Goal: Task Accomplishment & Management: Manage account settings

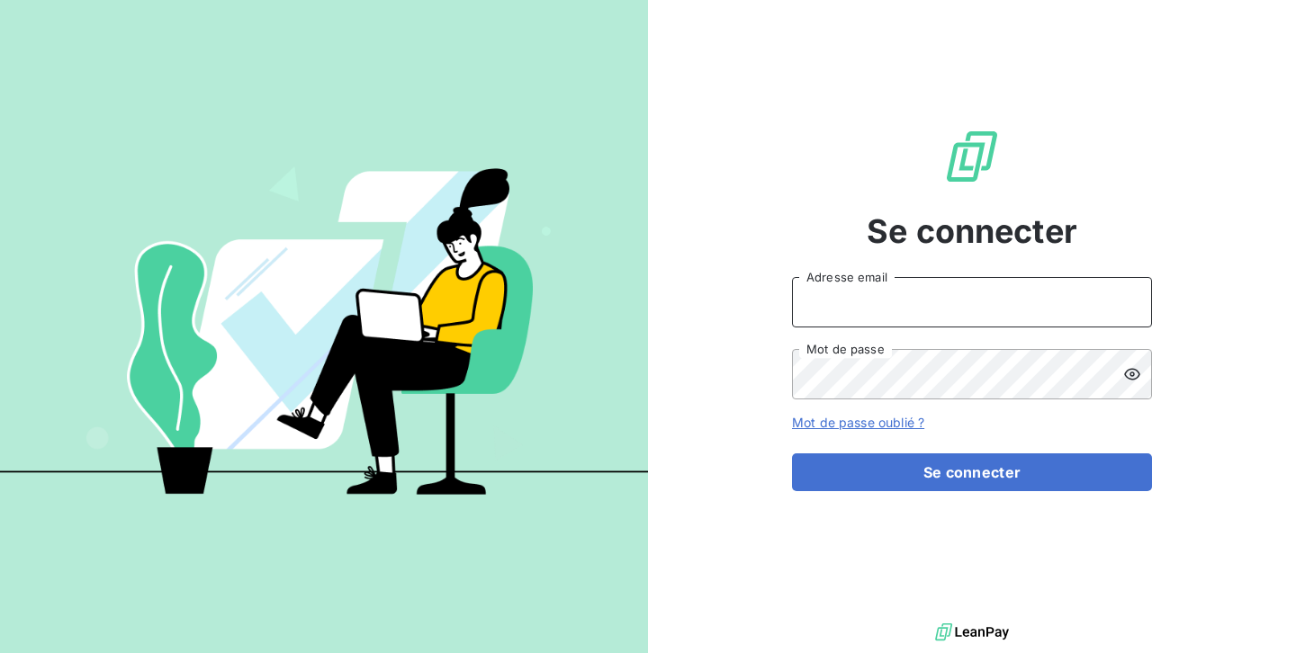
click at [904, 312] on input "Adresse email" at bounding box center [972, 302] width 360 height 50
type input "office.manager@auticiel.com"
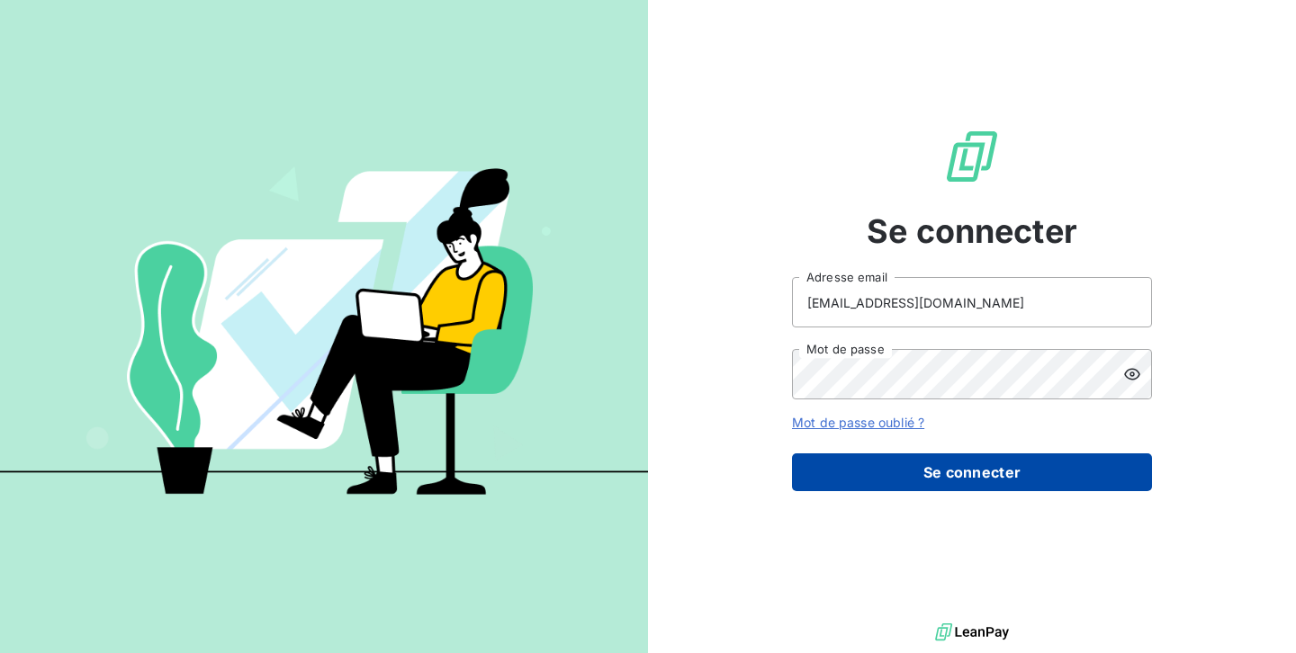
click at [893, 480] on button "Se connecter" at bounding box center [972, 472] width 360 height 38
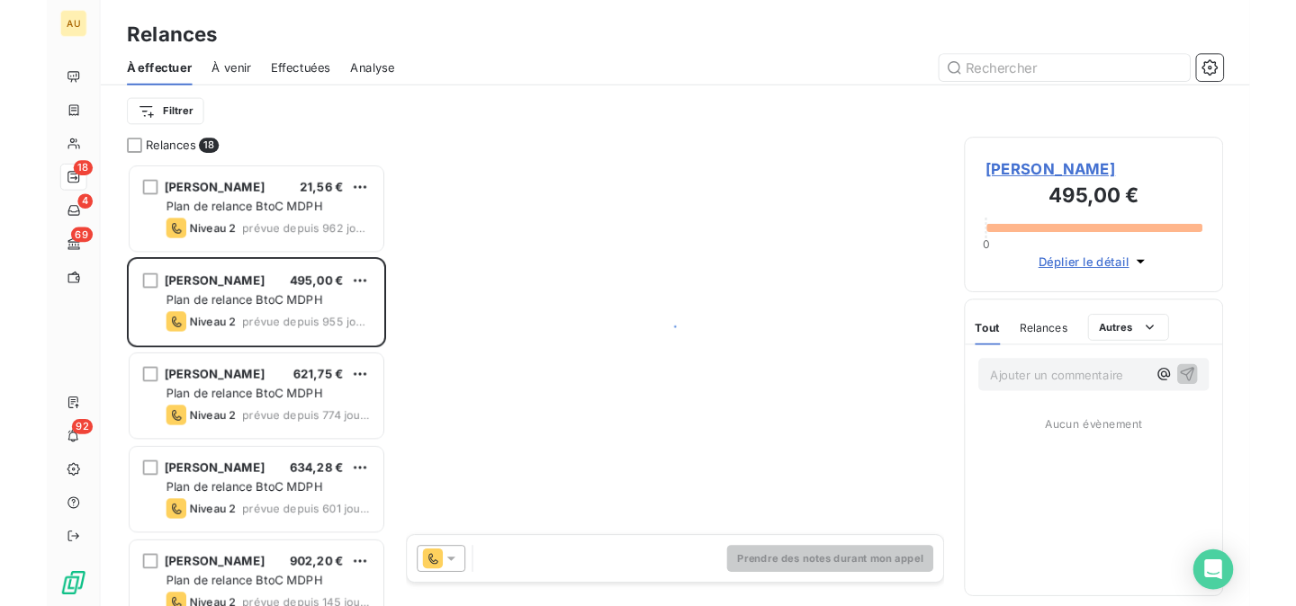
scroll to position [477, 279]
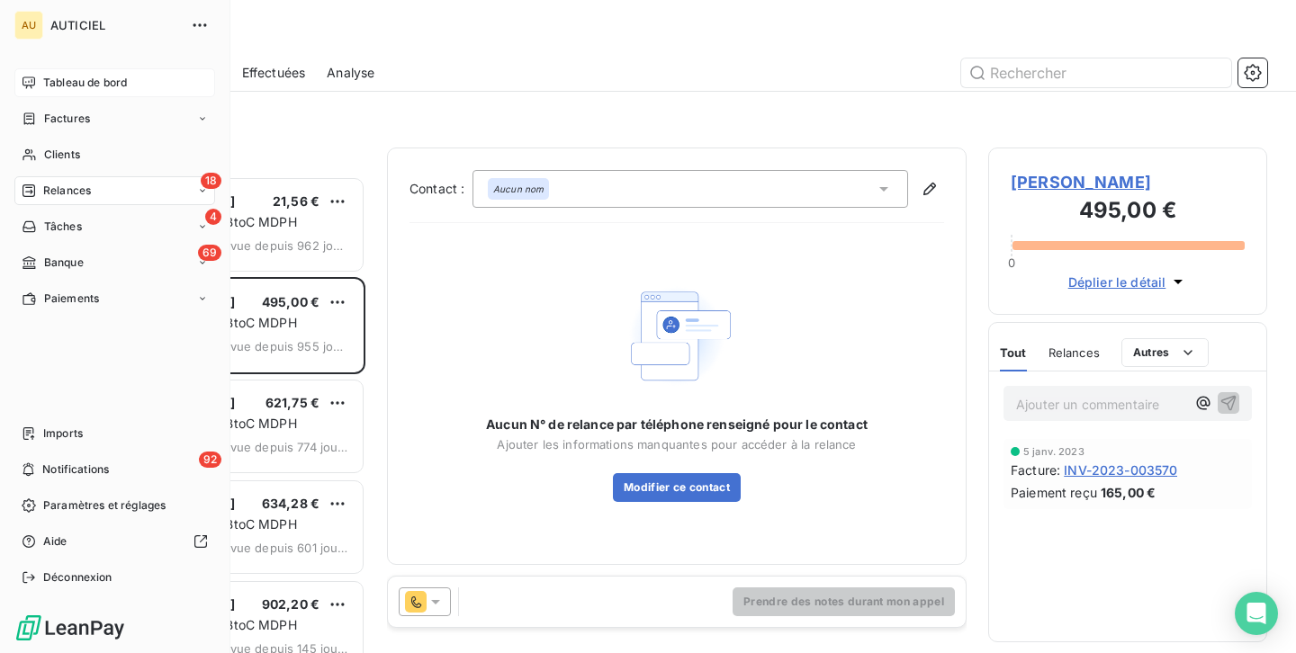
click at [85, 75] on span "Tableau de bord" at bounding box center [85, 83] width 84 height 16
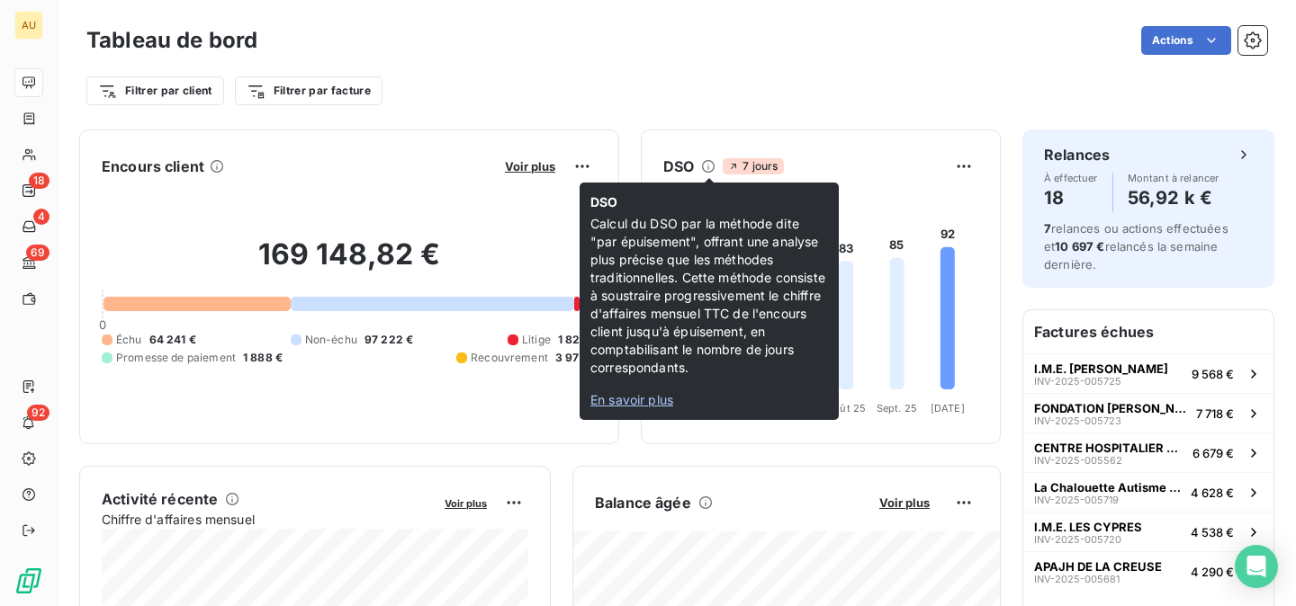
click at [707, 162] on icon at bounding box center [708, 166] width 14 height 14
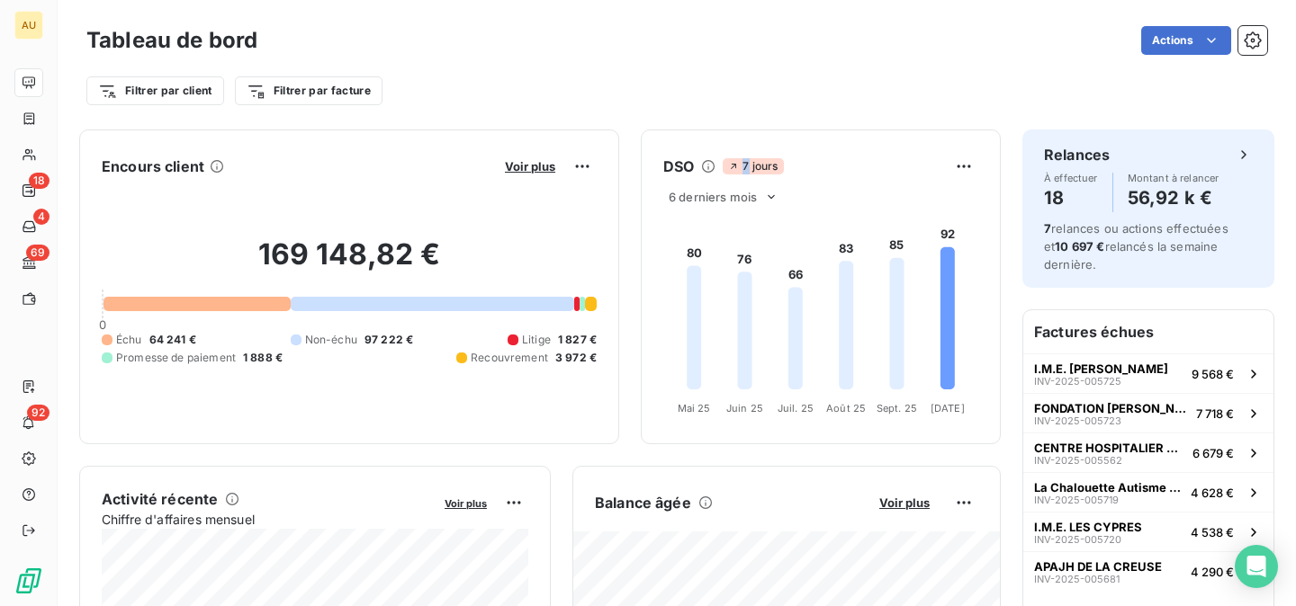
click at [707, 162] on icon at bounding box center [708, 166] width 14 height 14
click at [709, 160] on icon at bounding box center [708, 166] width 13 height 13
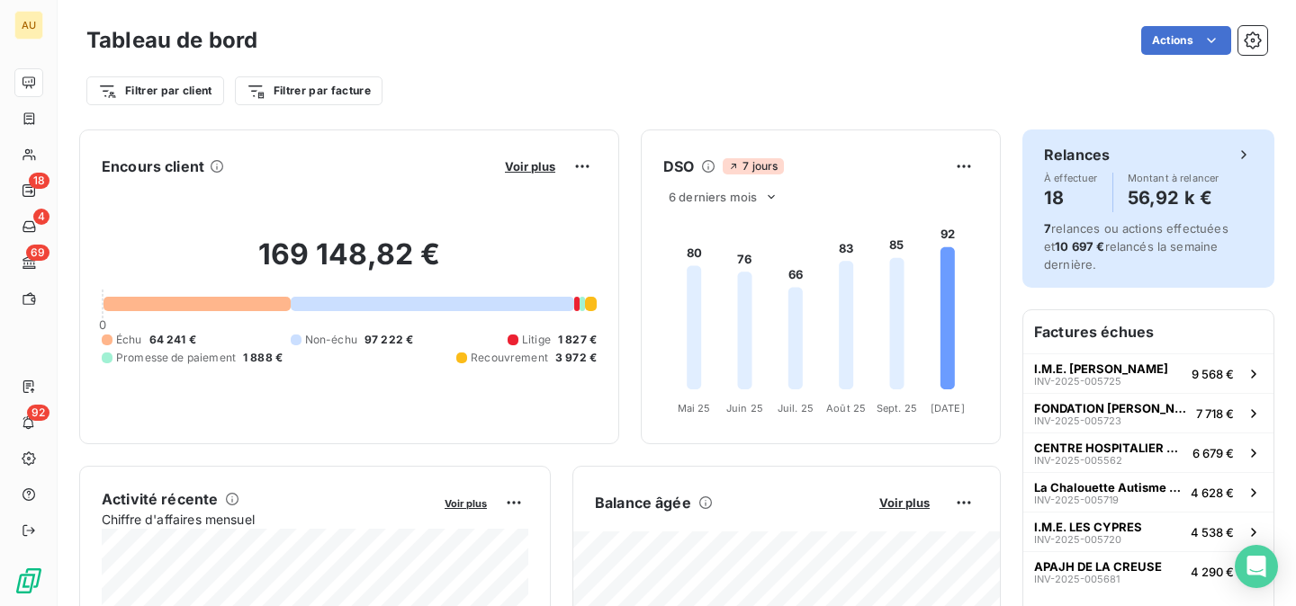
click at [1075, 230] on span "7 relances ou actions effectuées et 10 697 € relancés la semaine dernière." at bounding box center [1136, 246] width 184 height 50
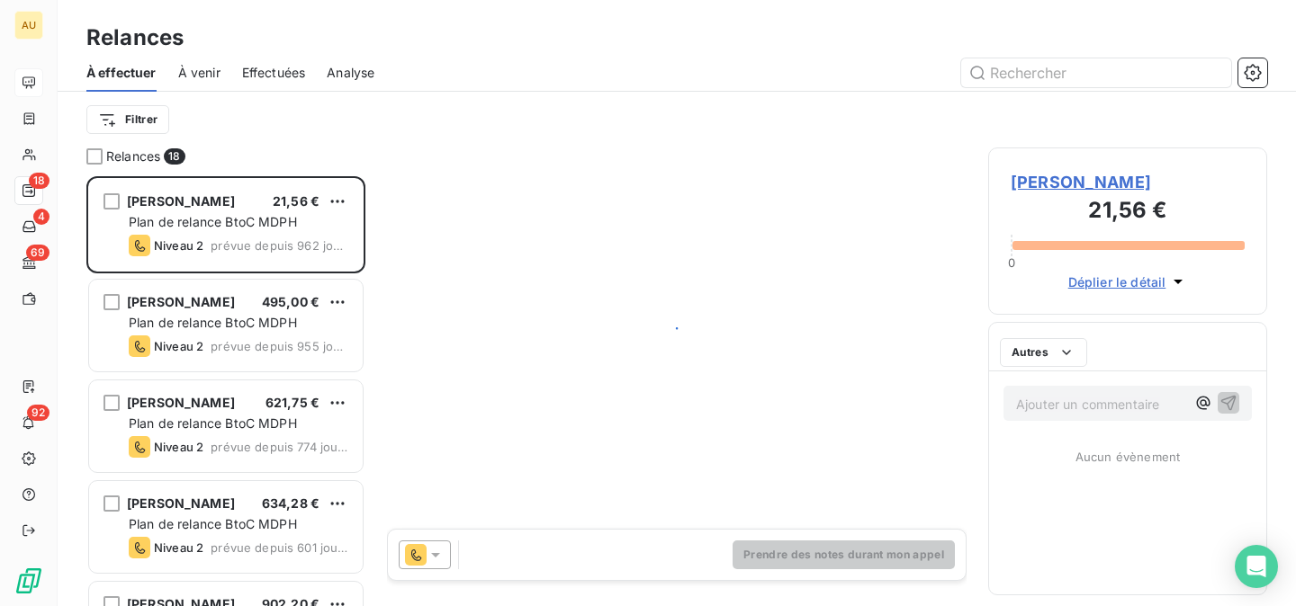
scroll to position [430, 279]
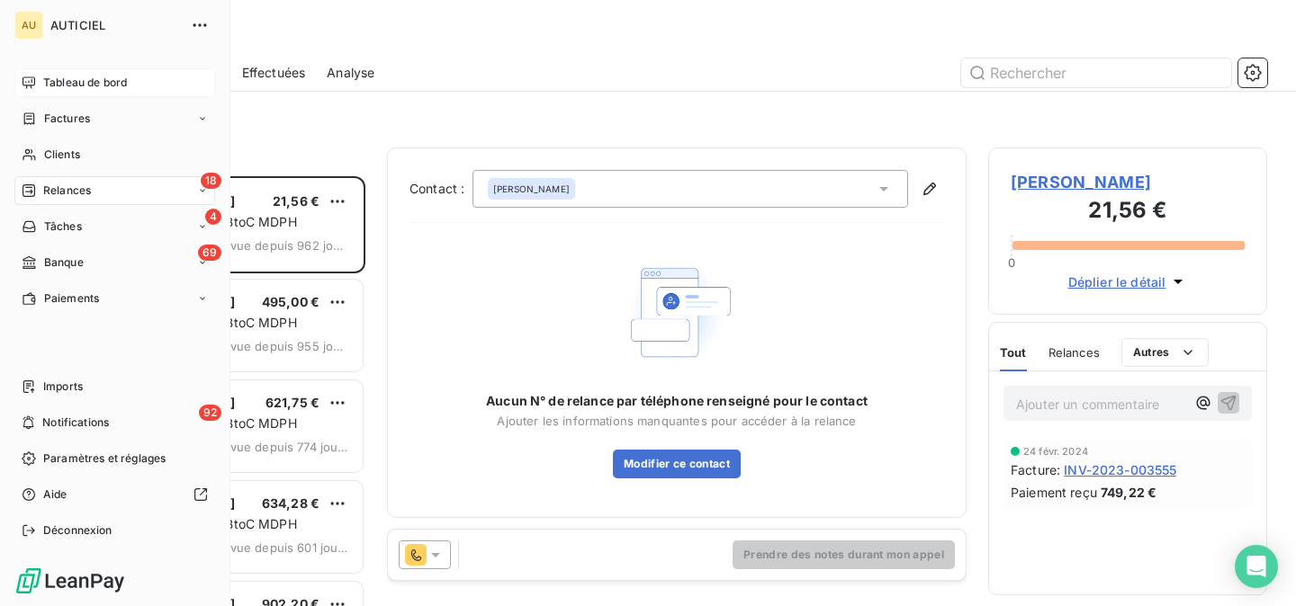
click at [46, 84] on span "Tableau de bord" at bounding box center [85, 83] width 84 height 16
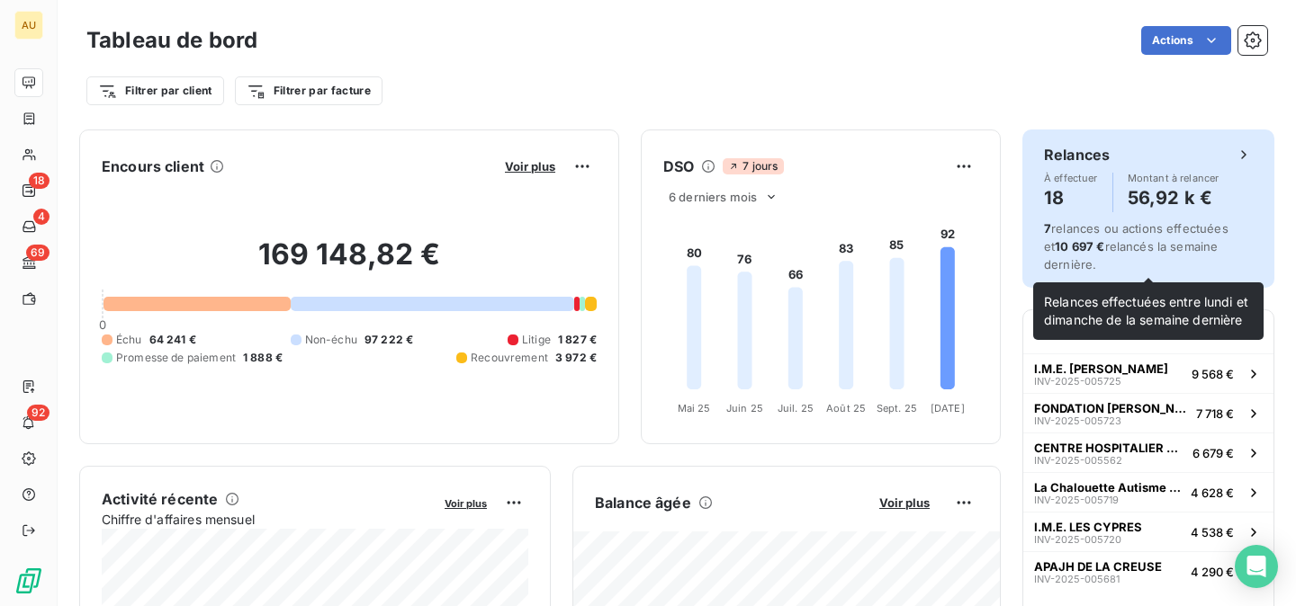
click at [1105, 234] on span "7 relances ou actions effectuées et 10 697 € relancés la semaine dernière." at bounding box center [1136, 246] width 184 height 50
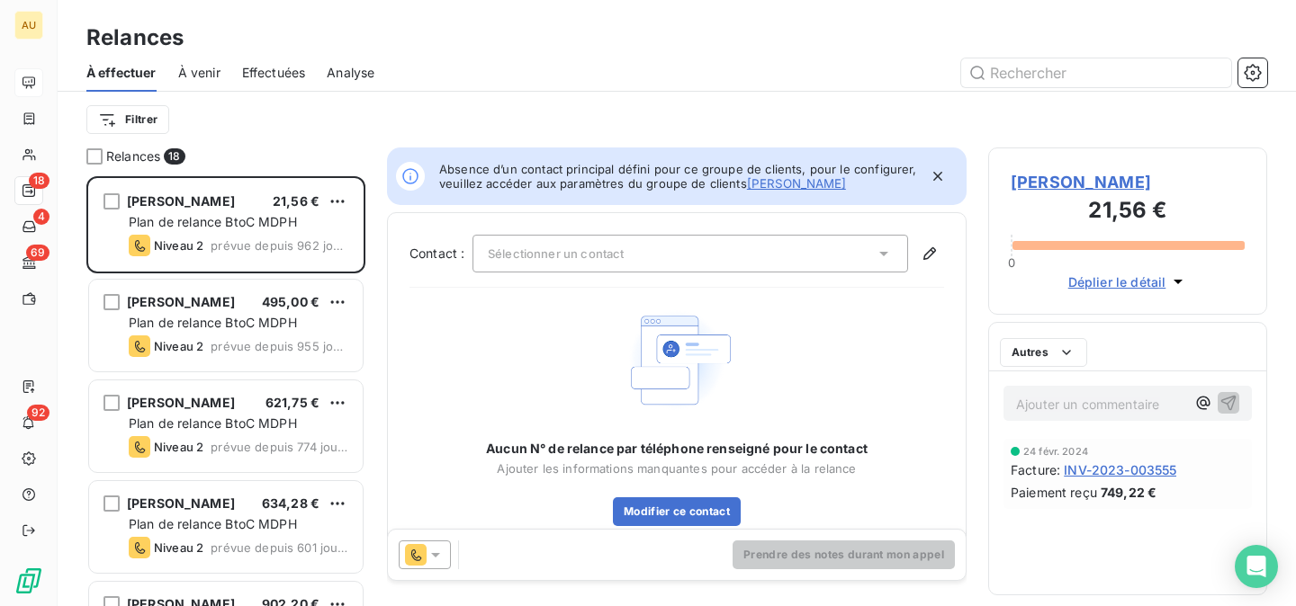
scroll to position [430, 279]
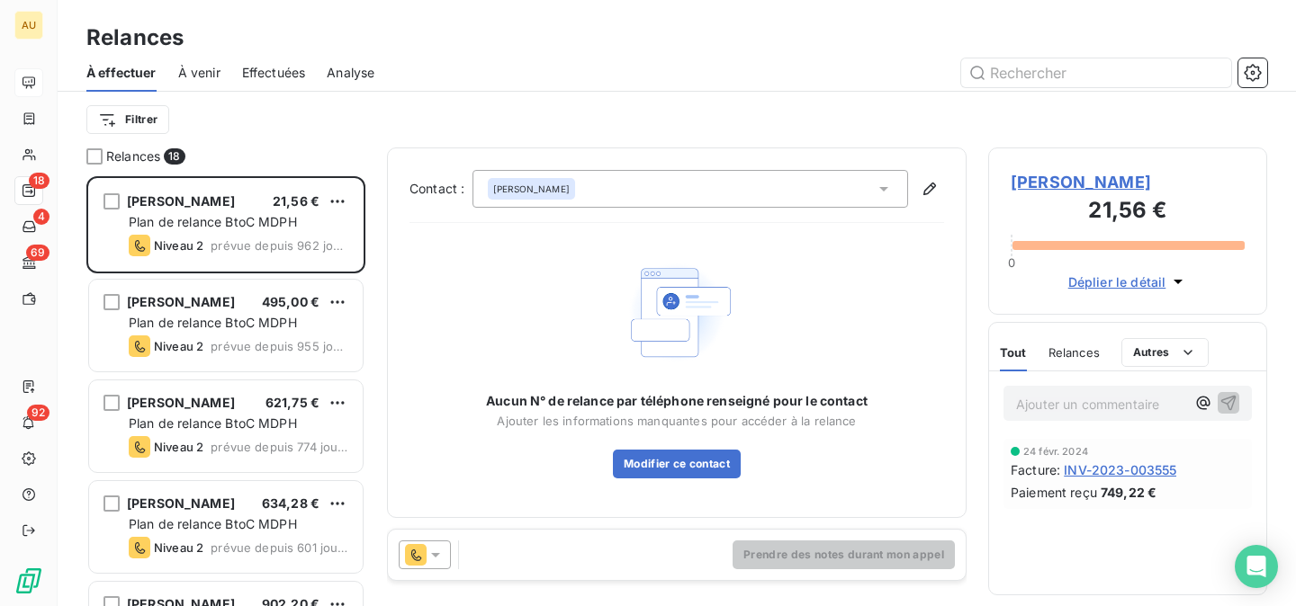
click at [283, 65] on span "Effectuées" at bounding box center [274, 73] width 64 height 18
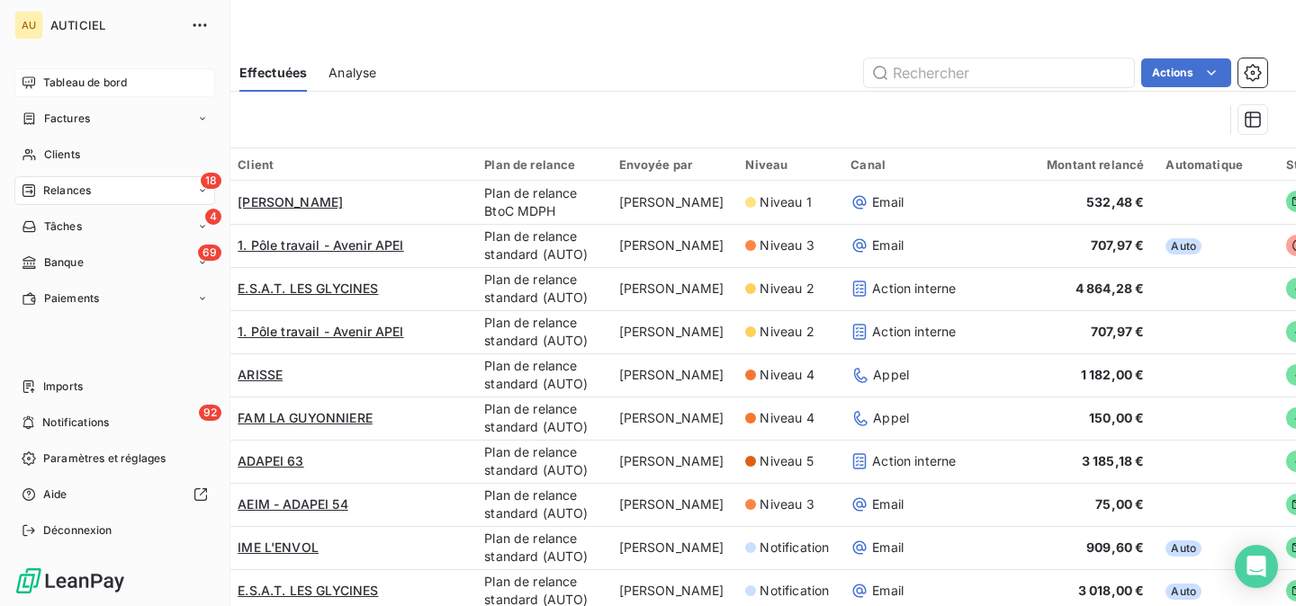
click at [37, 75] on div "Tableau de bord" at bounding box center [114, 82] width 201 height 29
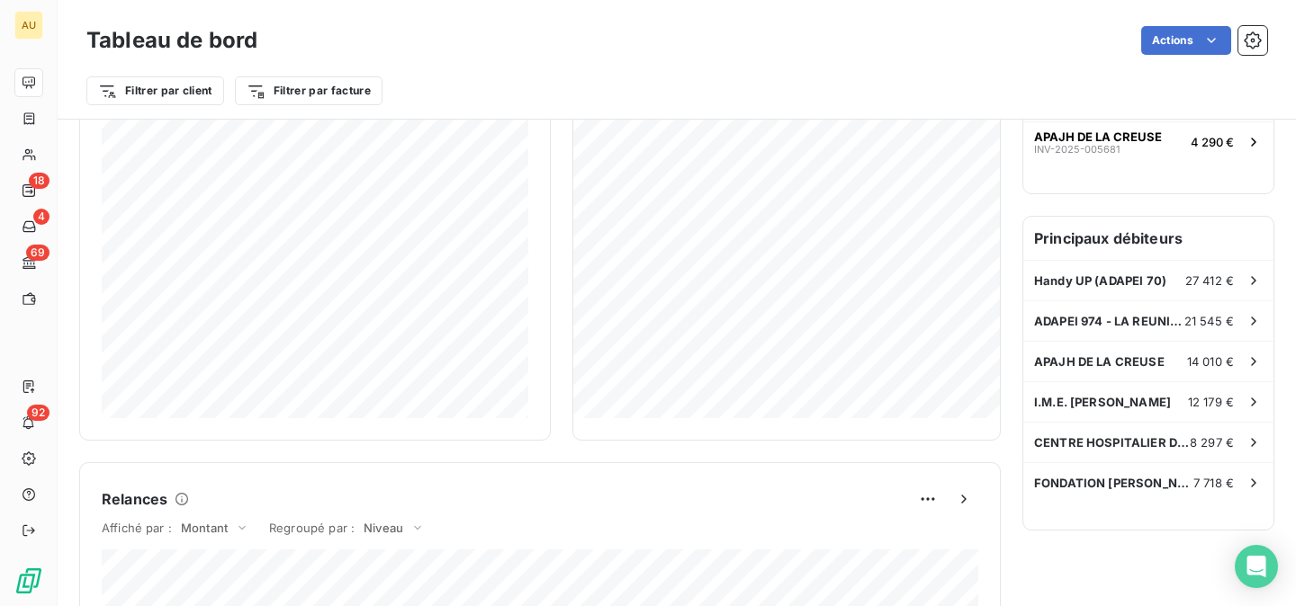
scroll to position [436, 0]
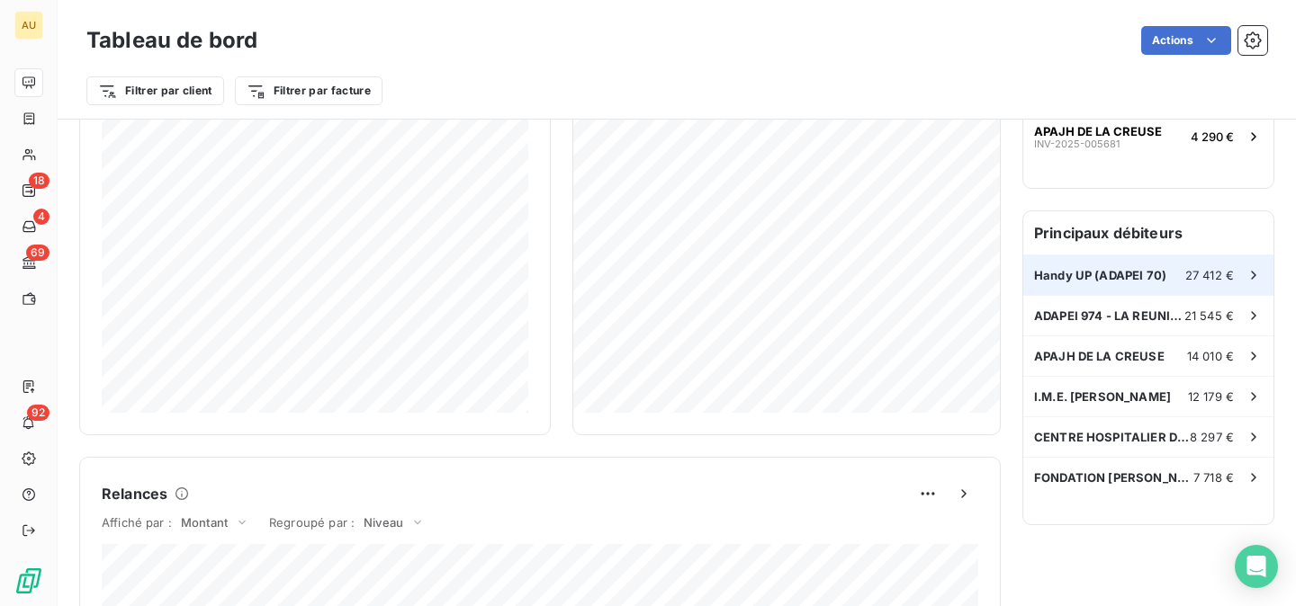
click at [1151, 277] on span "Handy UP (ADAPEI 70)" at bounding box center [1100, 275] width 132 height 14
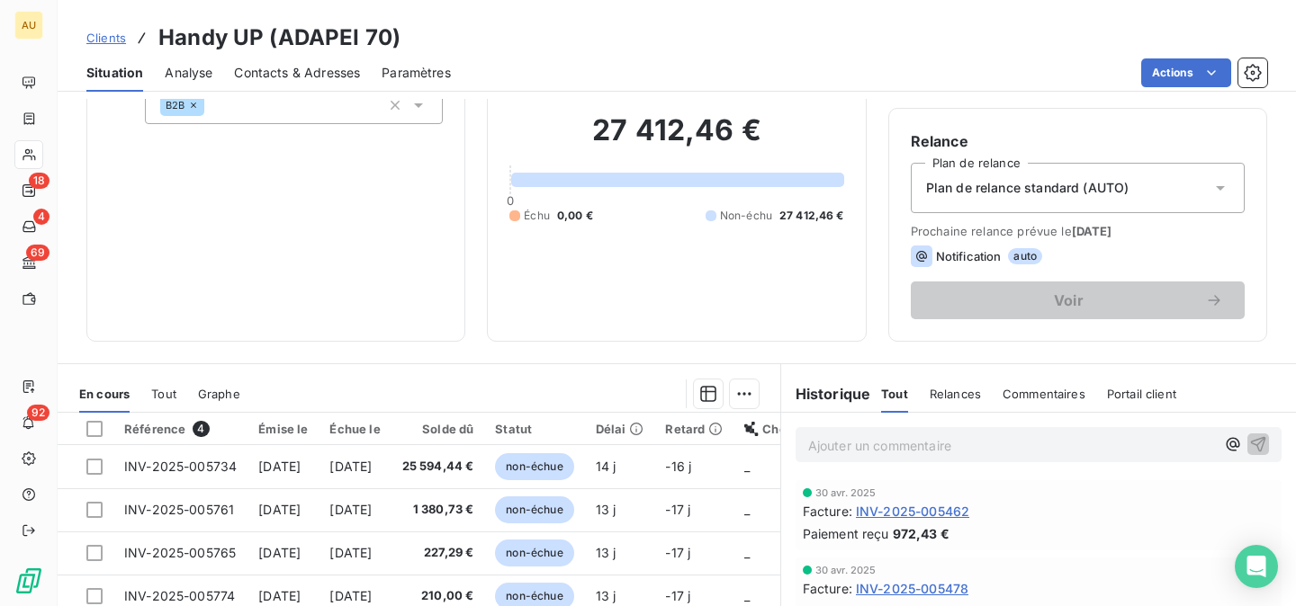
scroll to position [112, 0]
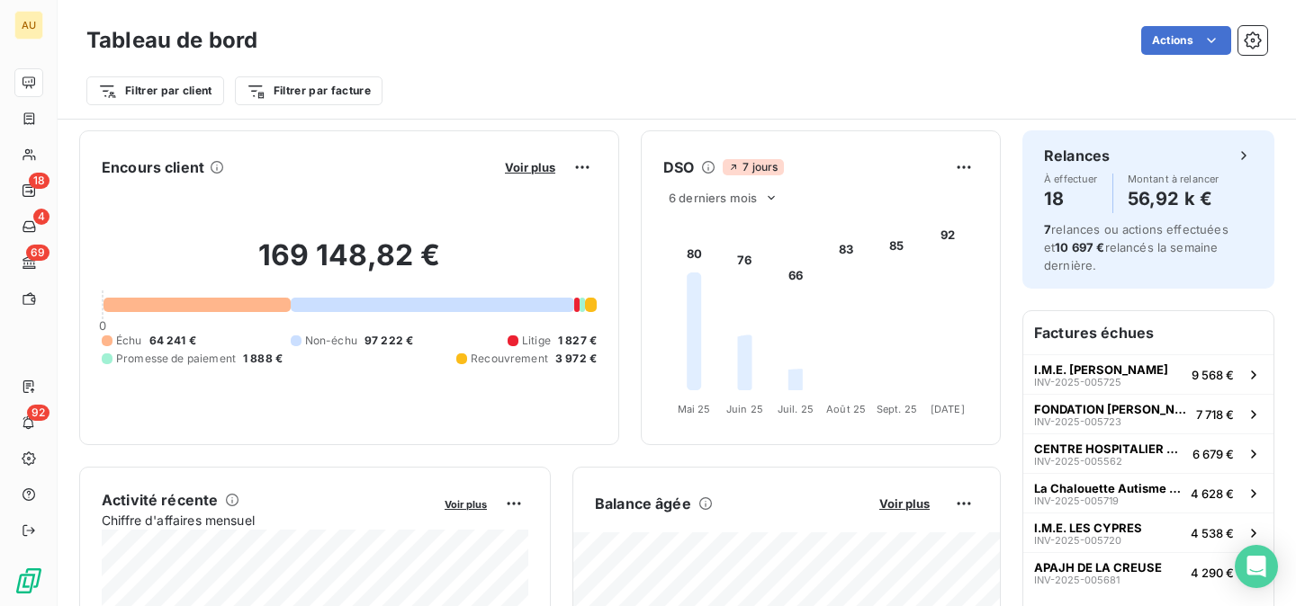
scroll to position [540, 0]
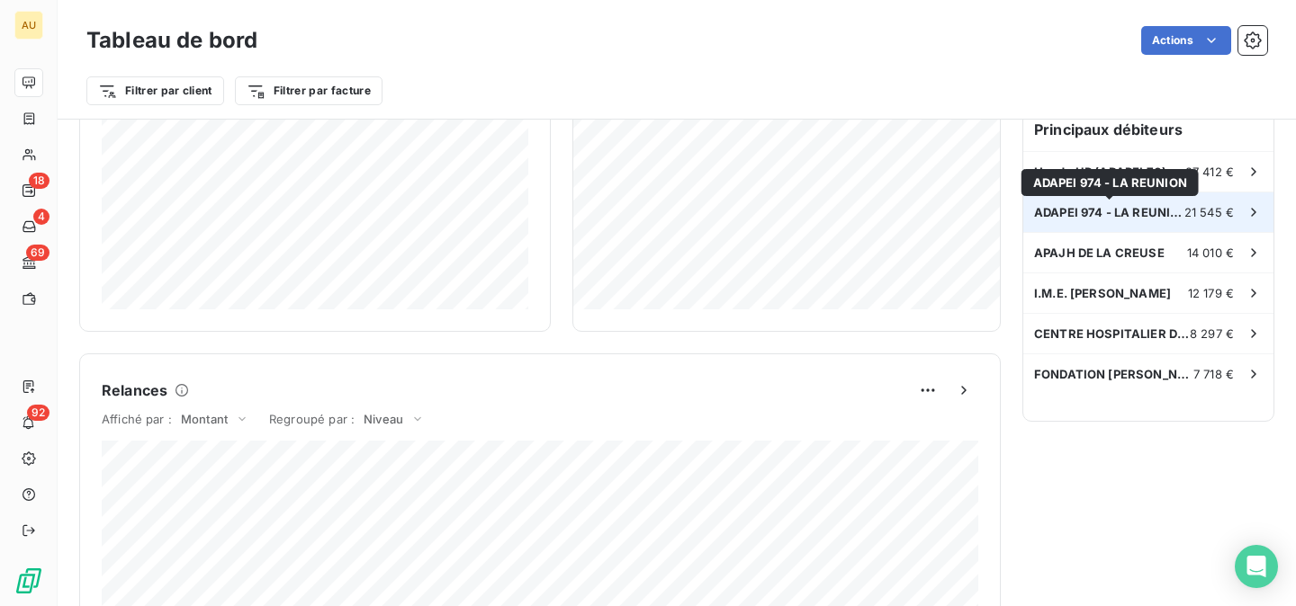
click at [1139, 208] on span "ADAPEI 974 - LA REUNION" at bounding box center [1109, 212] width 150 height 14
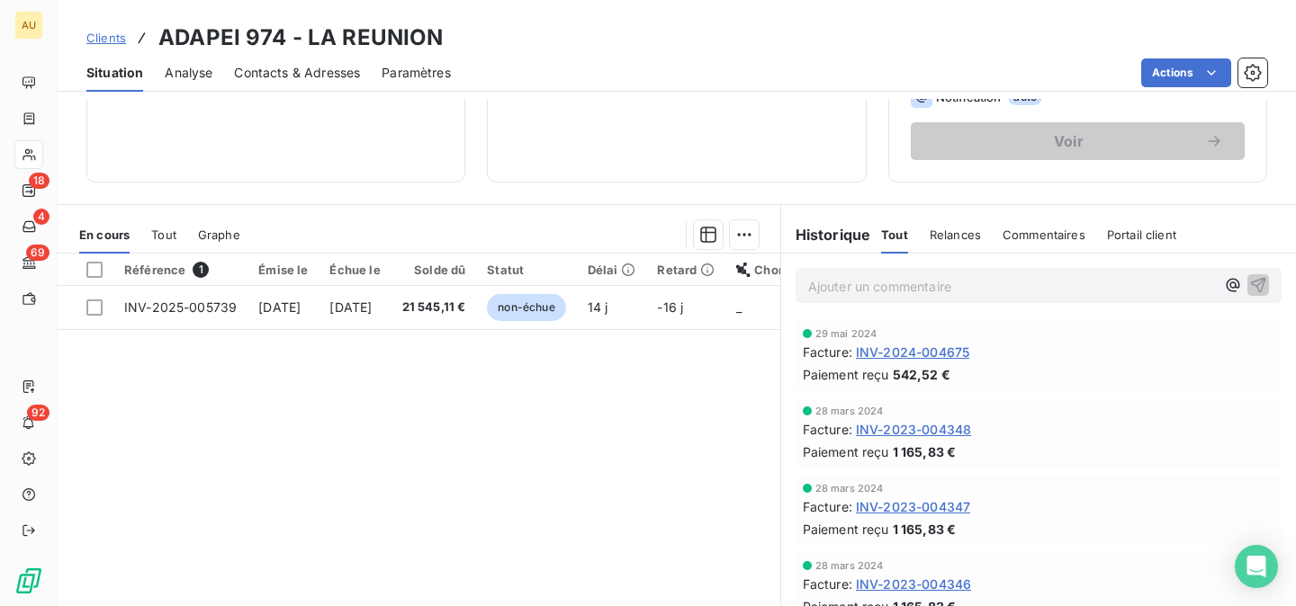
scroll to position [344, 0]
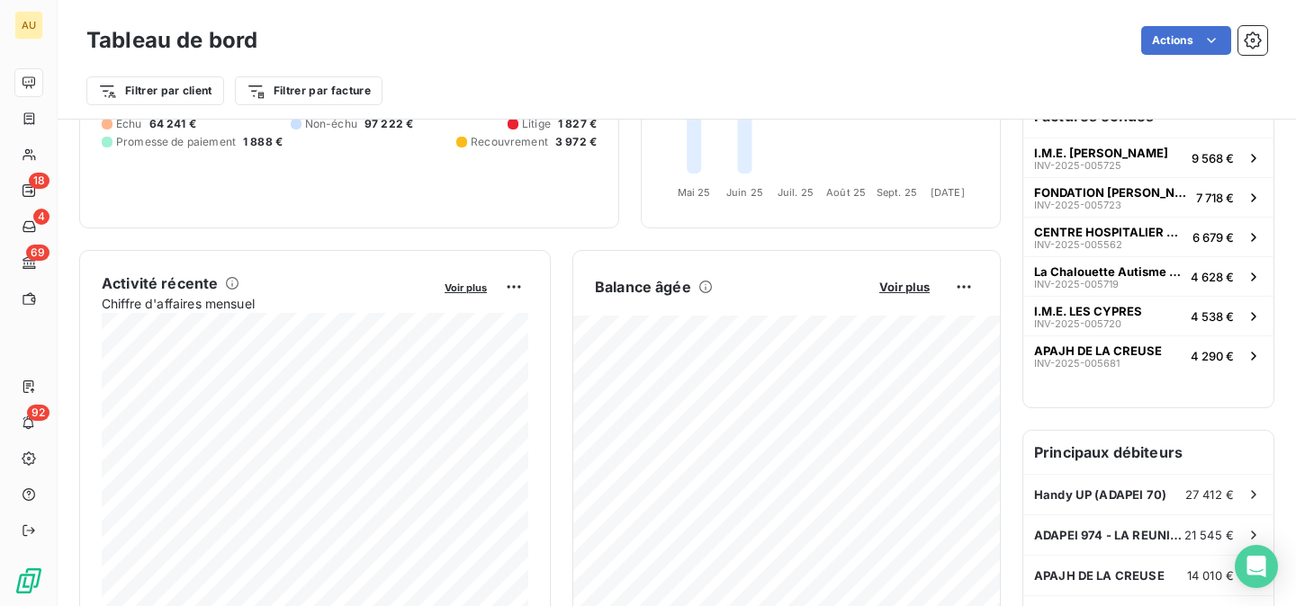
scroll to position [466, 0]
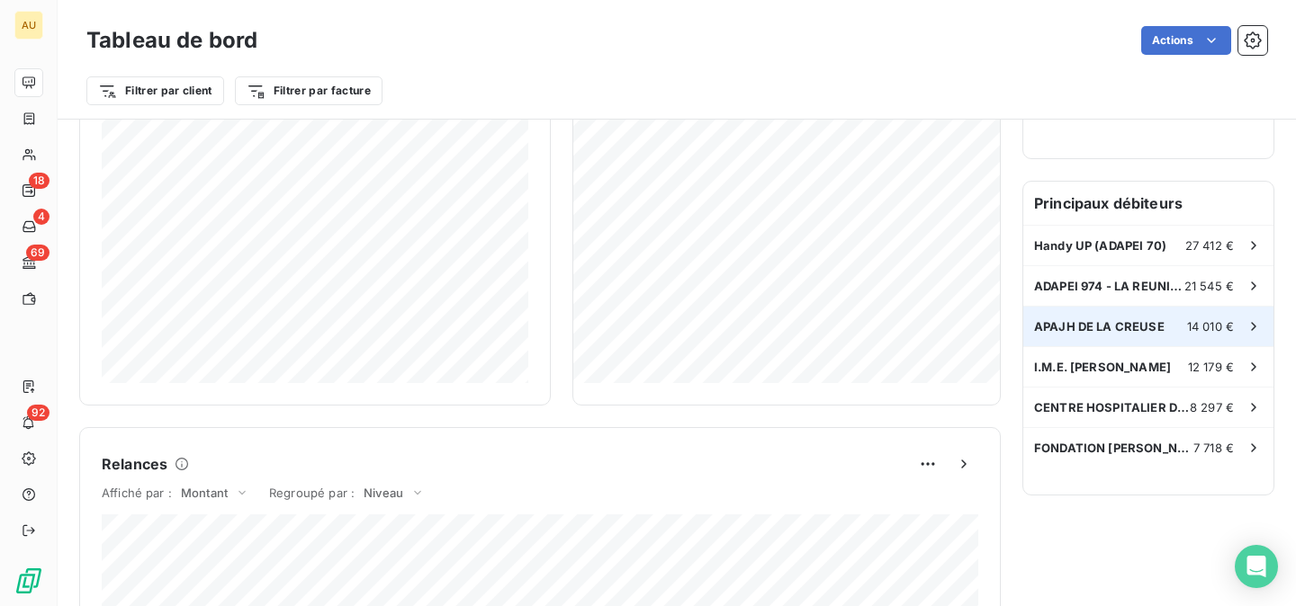
click at [1076, 325] on span "APAJH DE LA CREUSE" at bounding box center [1099, 326] width 130 height 14
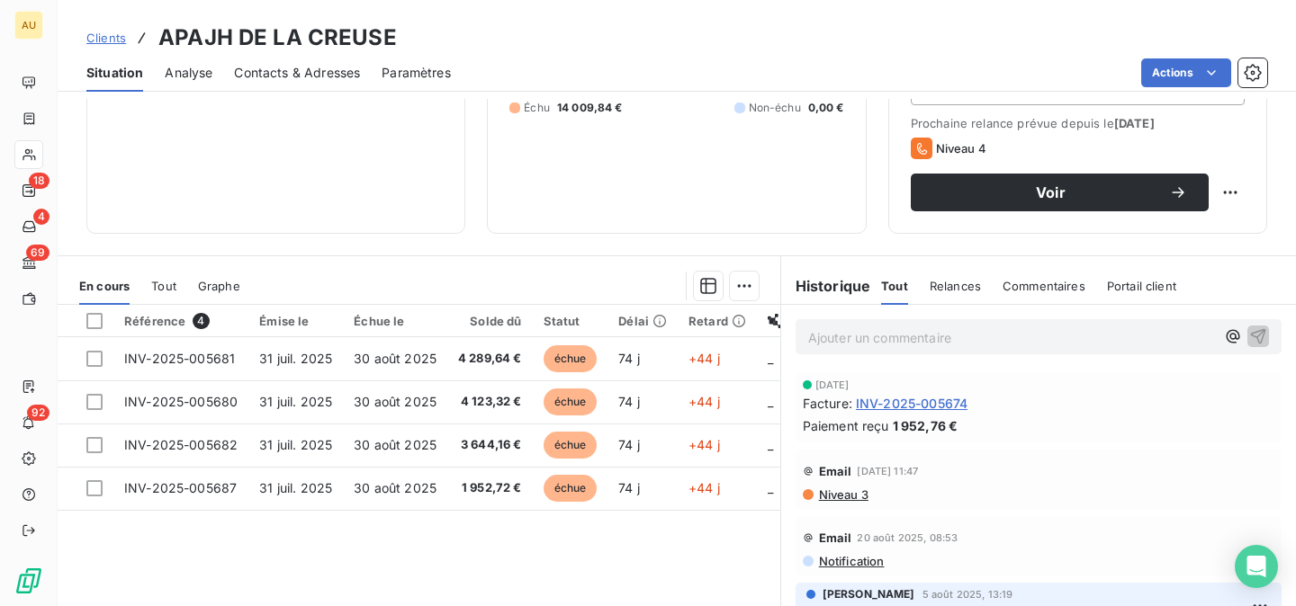
scroll to position [21, 0]
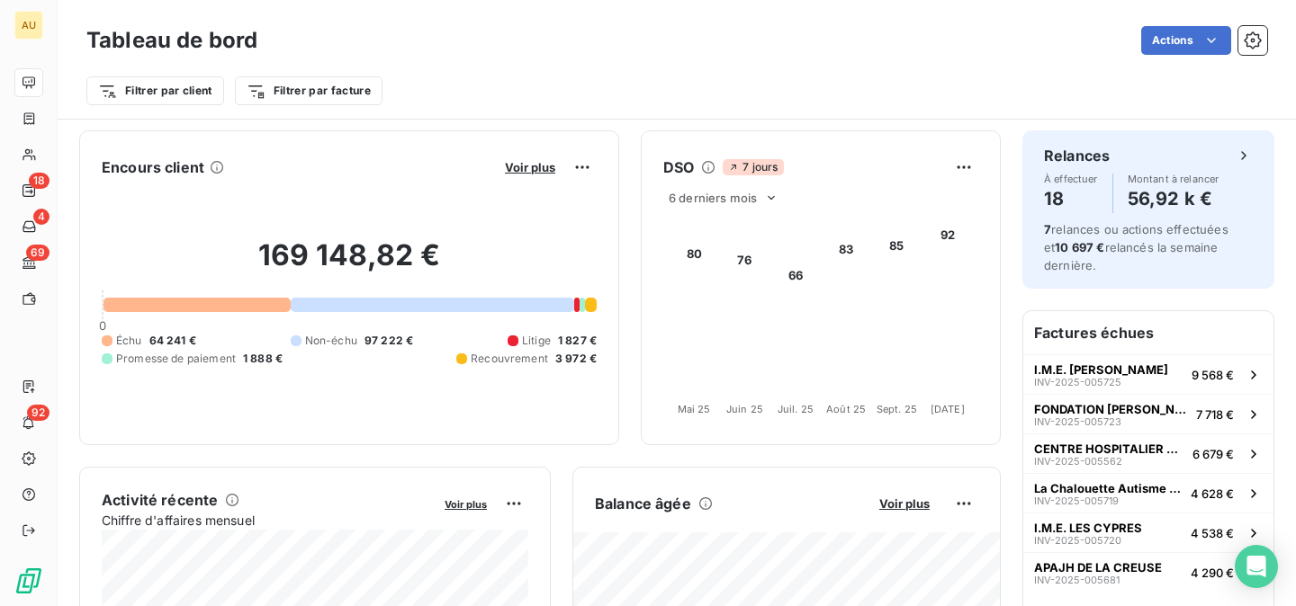
scroll to position [400, 0]
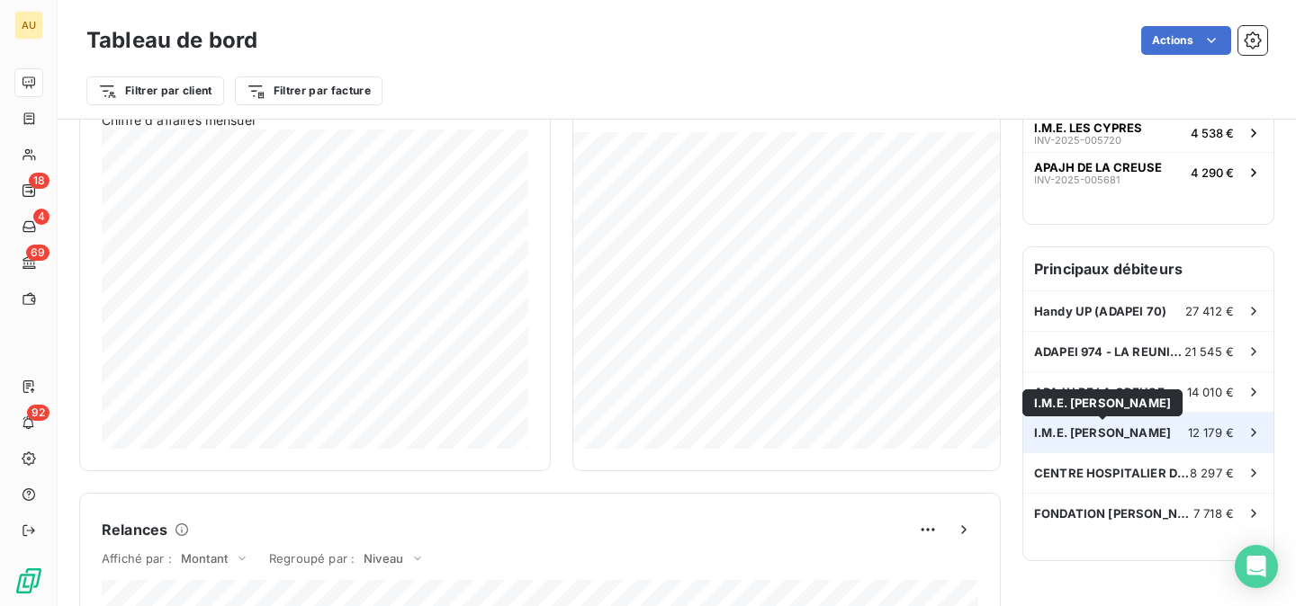
click at [1109, 434] on span "I.M.E. ROBERT DESNOS" at bounding box center [1102, 433] width 137 height 14
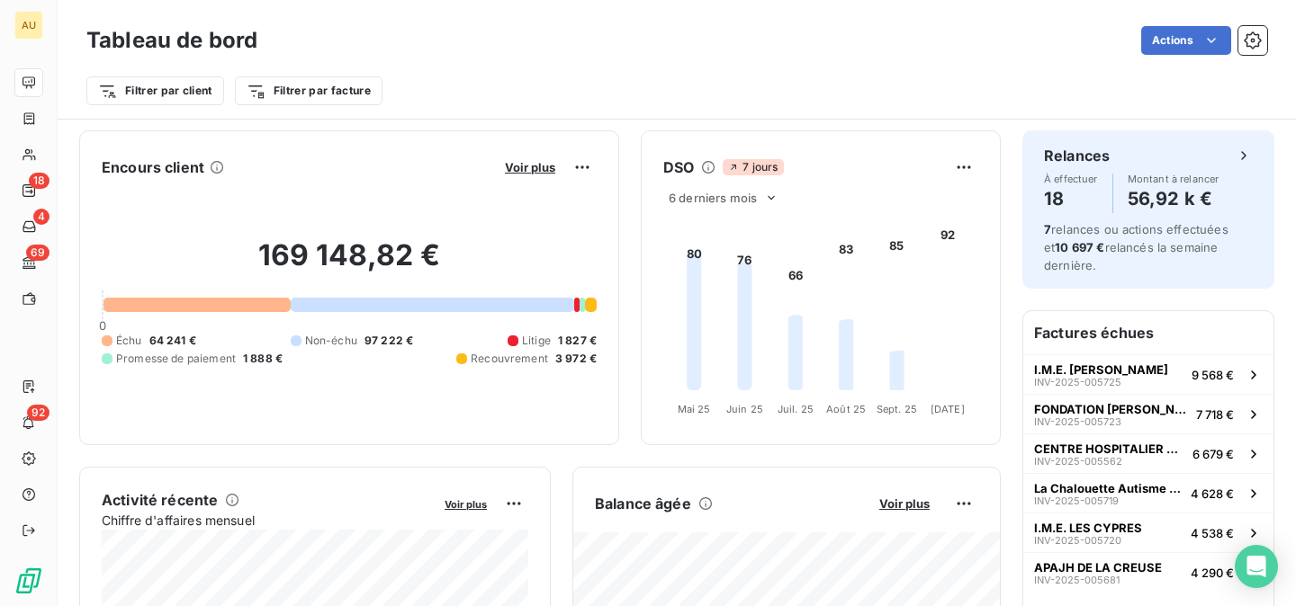
scroll to position [456, 0]
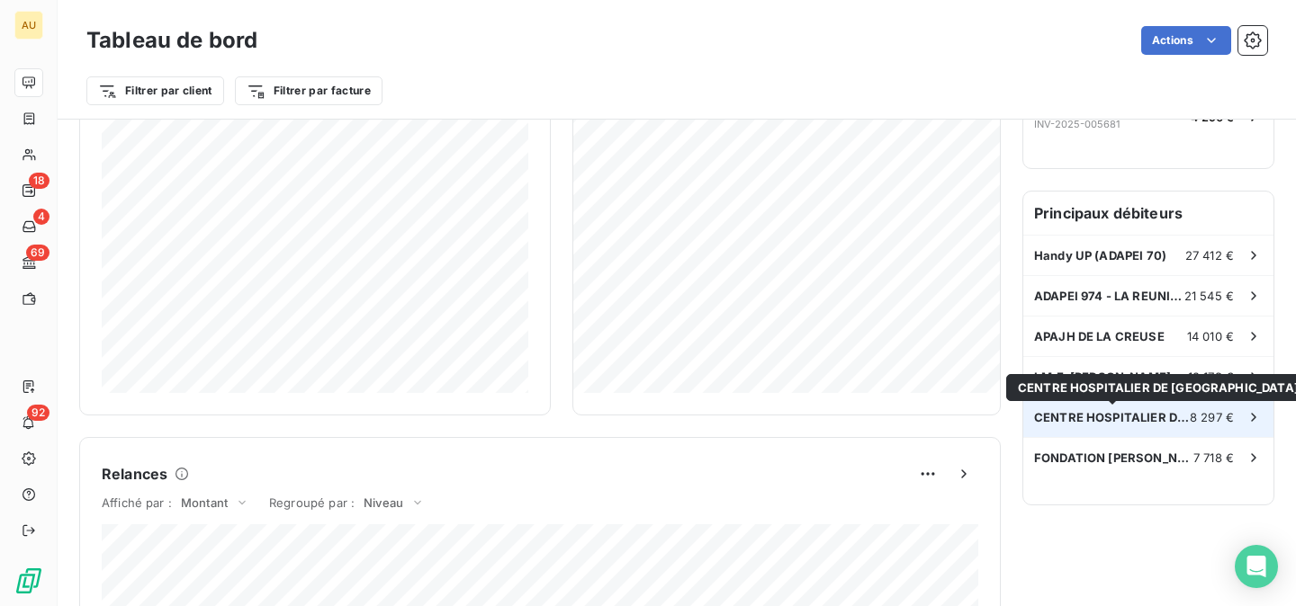
click at [1116, 417] on span "CENTRE HOSPITALIER DE DOUAI" at bounding box center [1112, 417] width 156 height 14
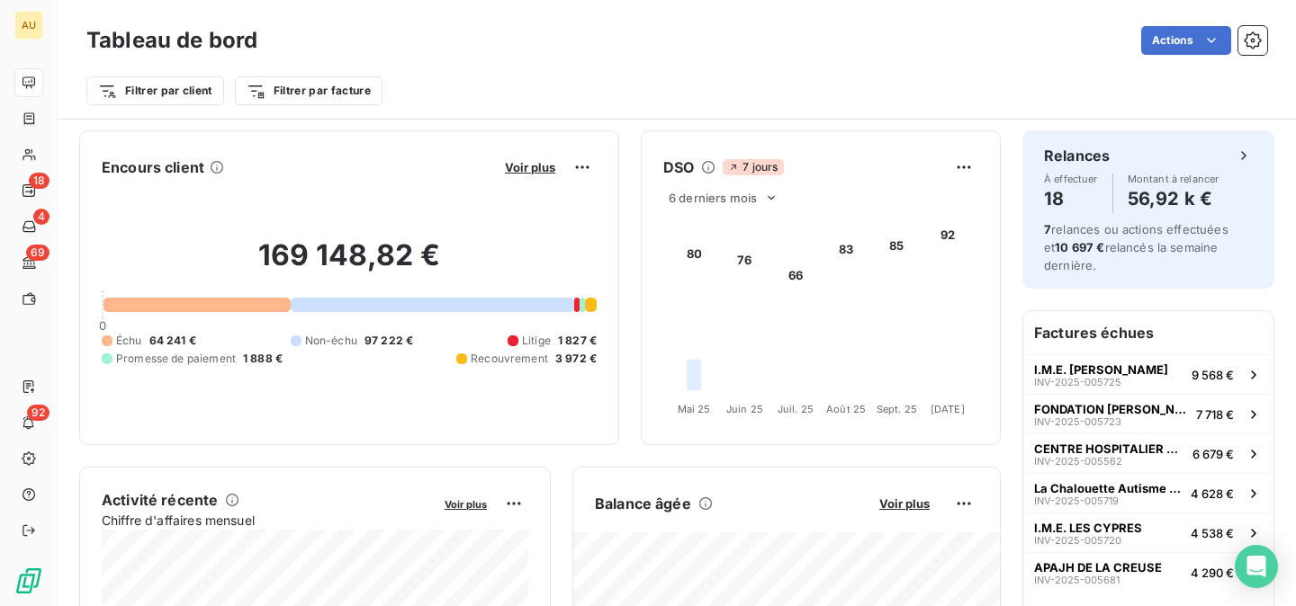
scroll to position [423, 0]
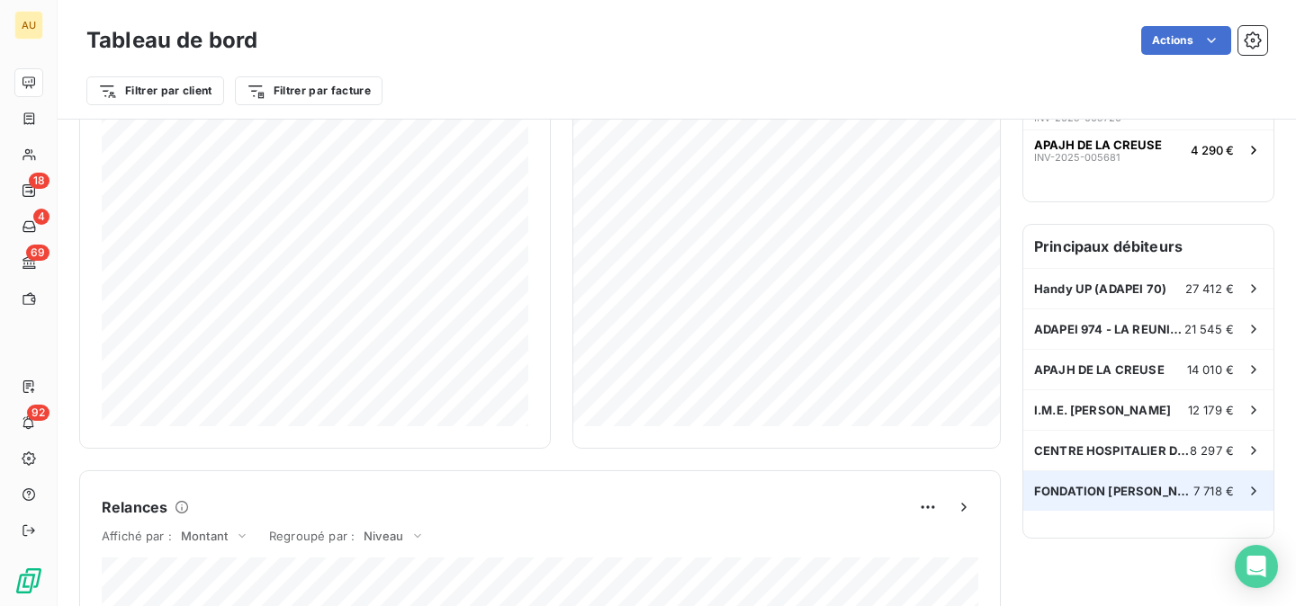
click at [1093, 485] on span "FONDATION PERE FAVRON" at bounding box center [1113, 491] width 159 height 14
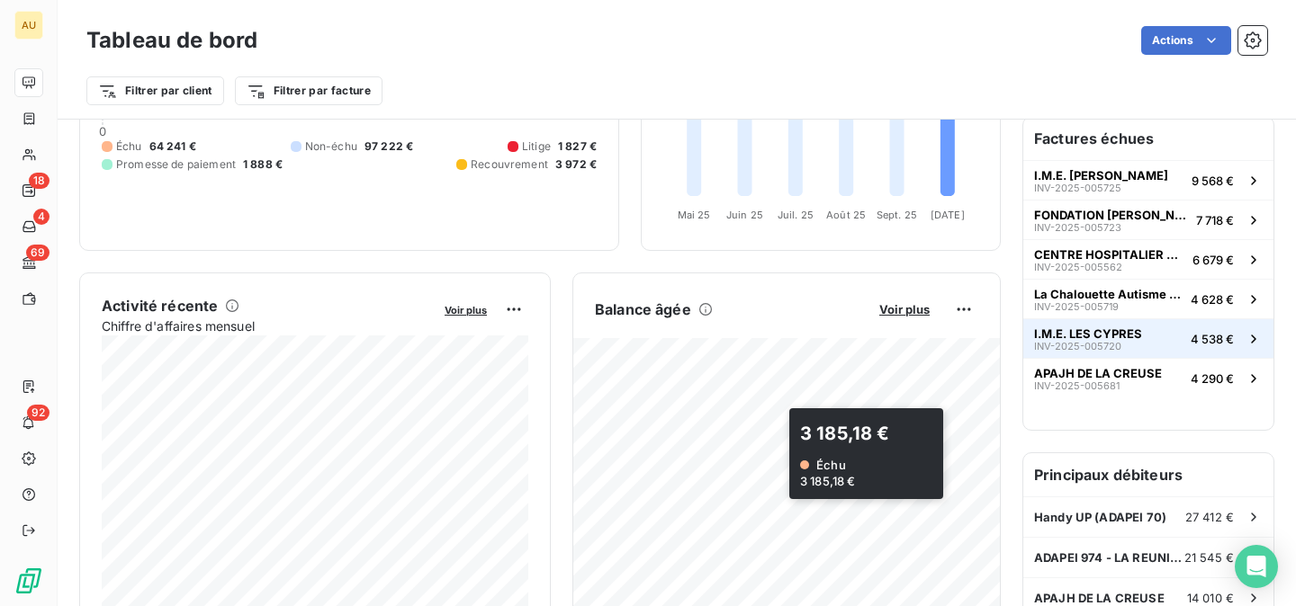
scroll to position [344, 0]
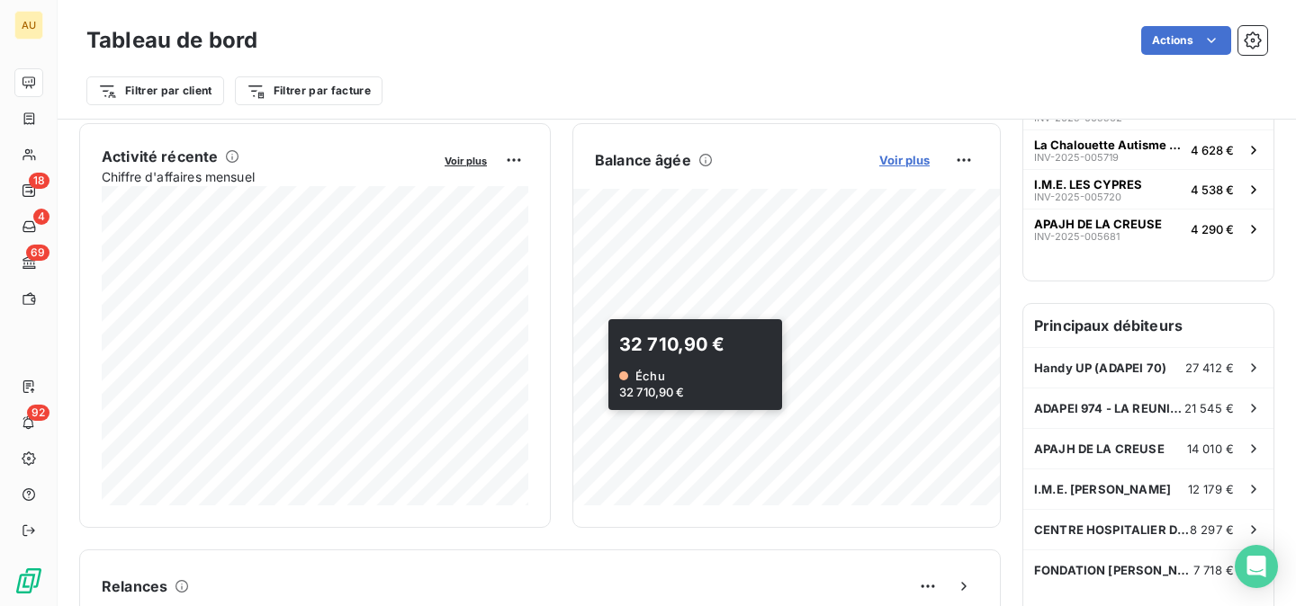
click at [915, 155] on span "Voir plus" at bounding box center [904, 160] width 50 height 14
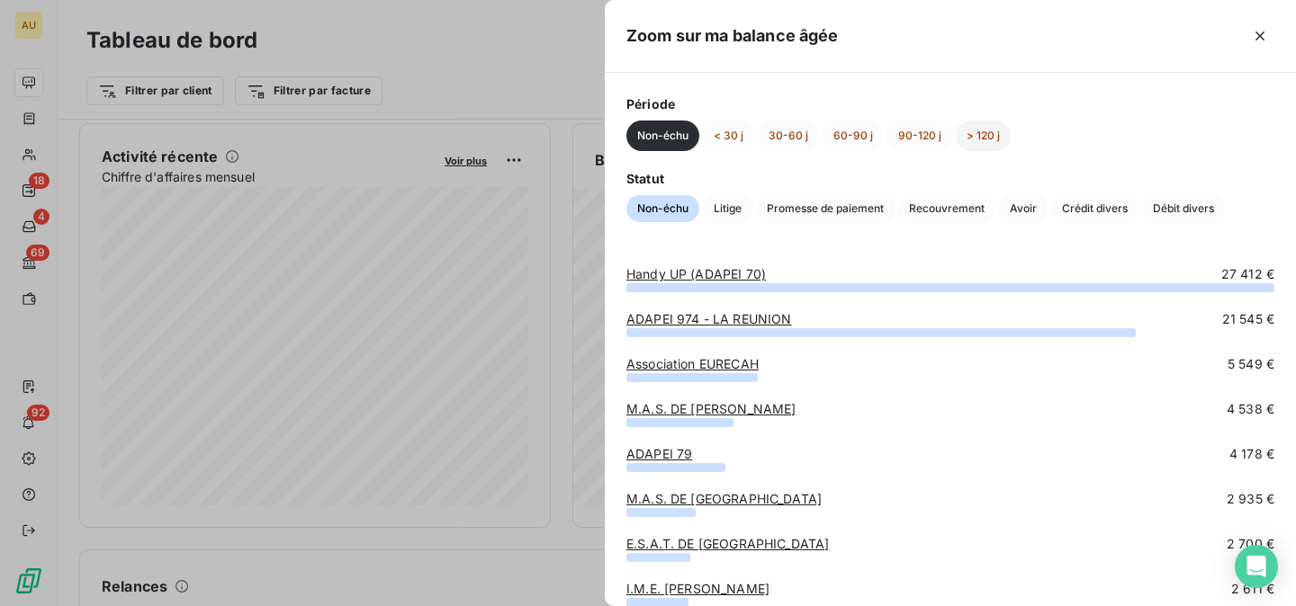
click at [960, 129] on button "> 120 j" at bounding box center [983, 136] width 55 height 31
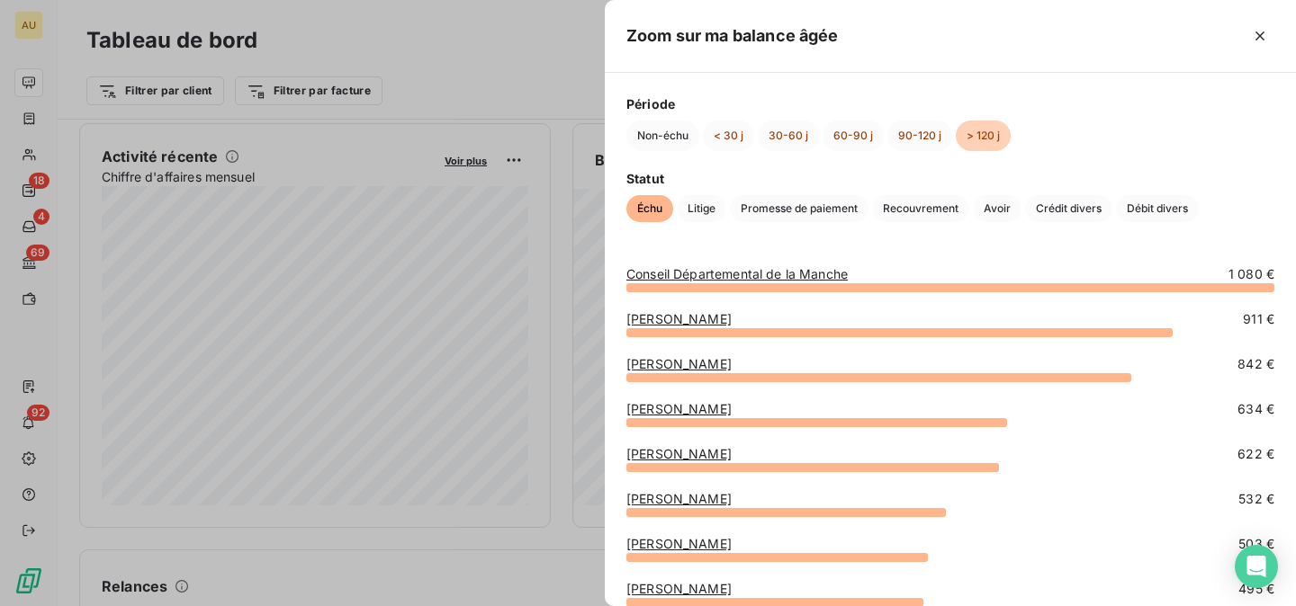
scroll to position [287, 0]
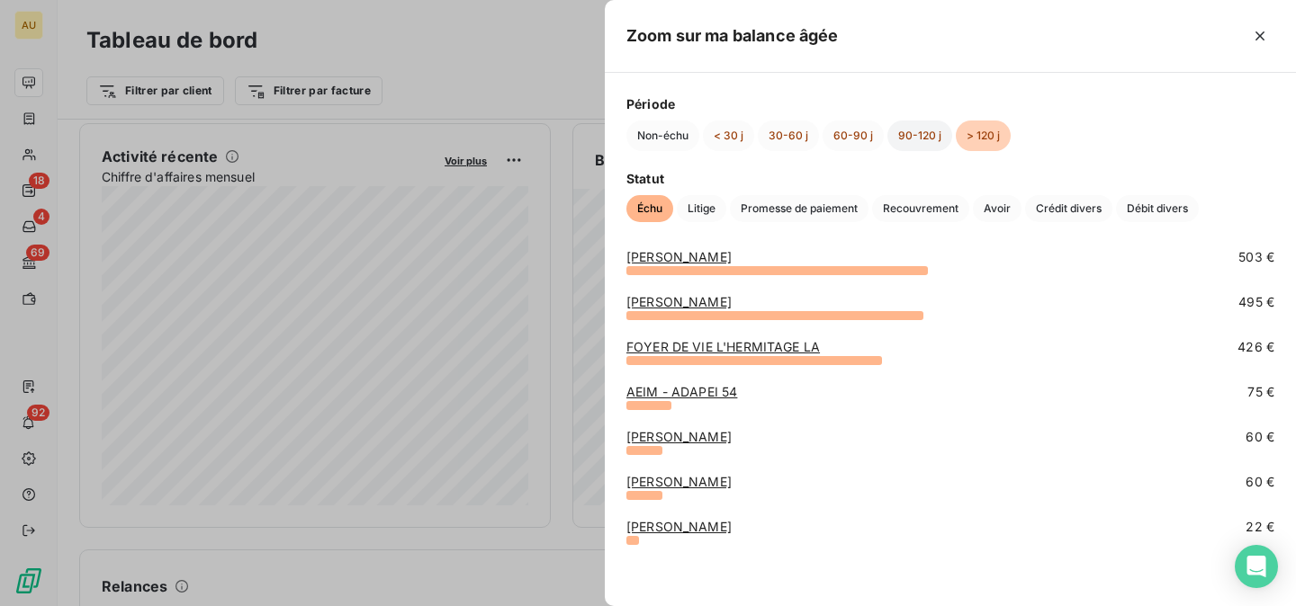
click at [911, 137] on button "90-120 j" at bounding box center [919, 136] width 65 height 31
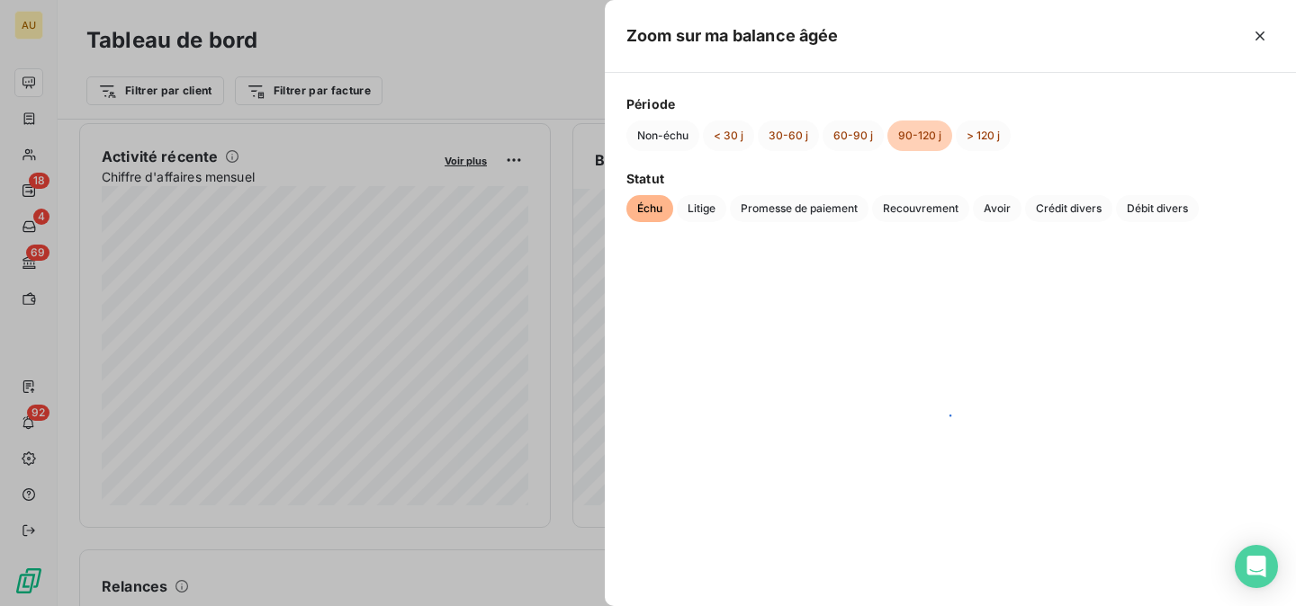
scroll to position [0, 0]
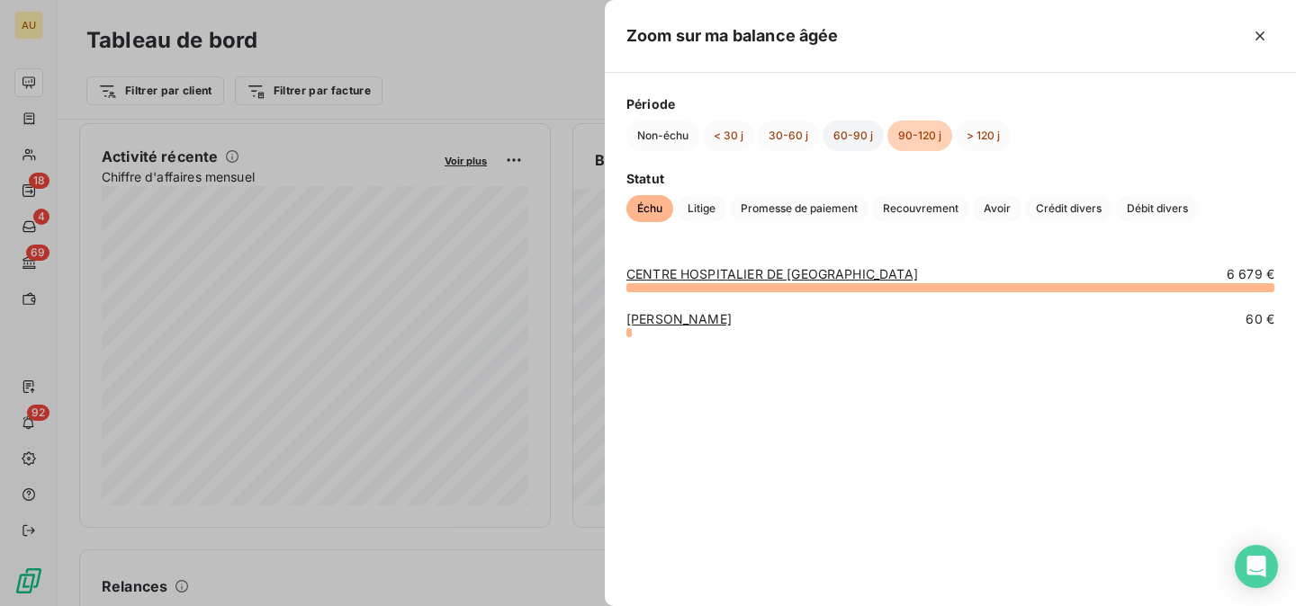
click at [845, 140] on button "60-90 j" at bounding box center [852, 136] width 61 height 31
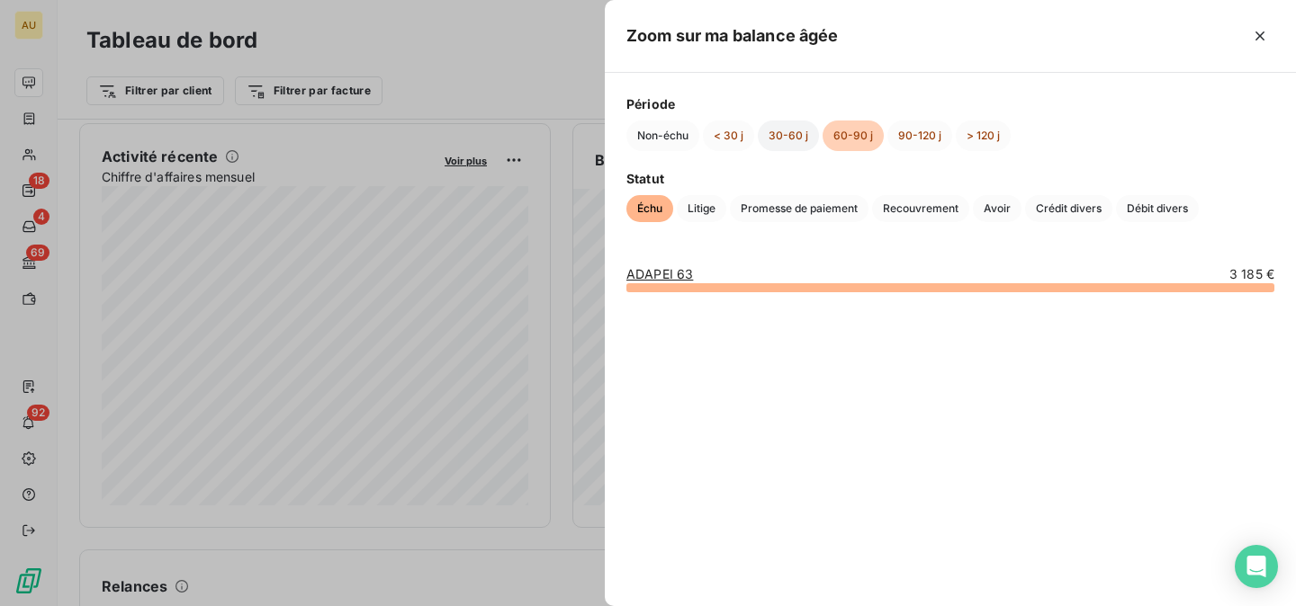
click at [777, 137] on button "30-60 j" at bounding box center [788, 136] width 61 height 31
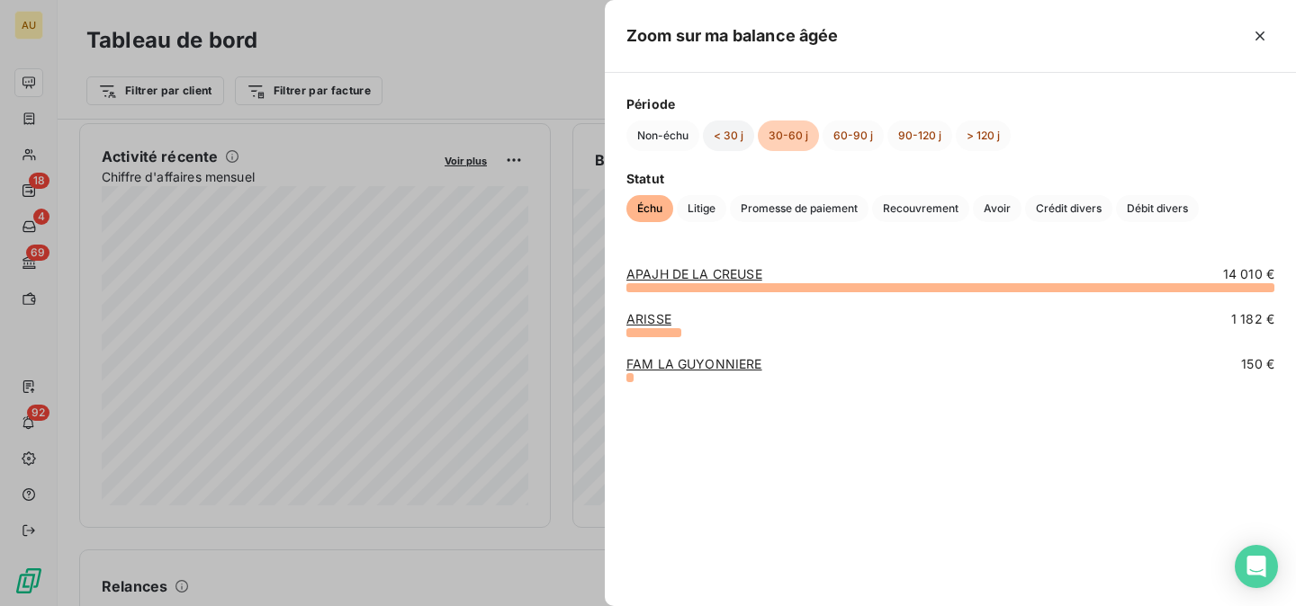
click at [729, 129] on button "< 30 j" at bounding box center [728, 136] width 51 height 31
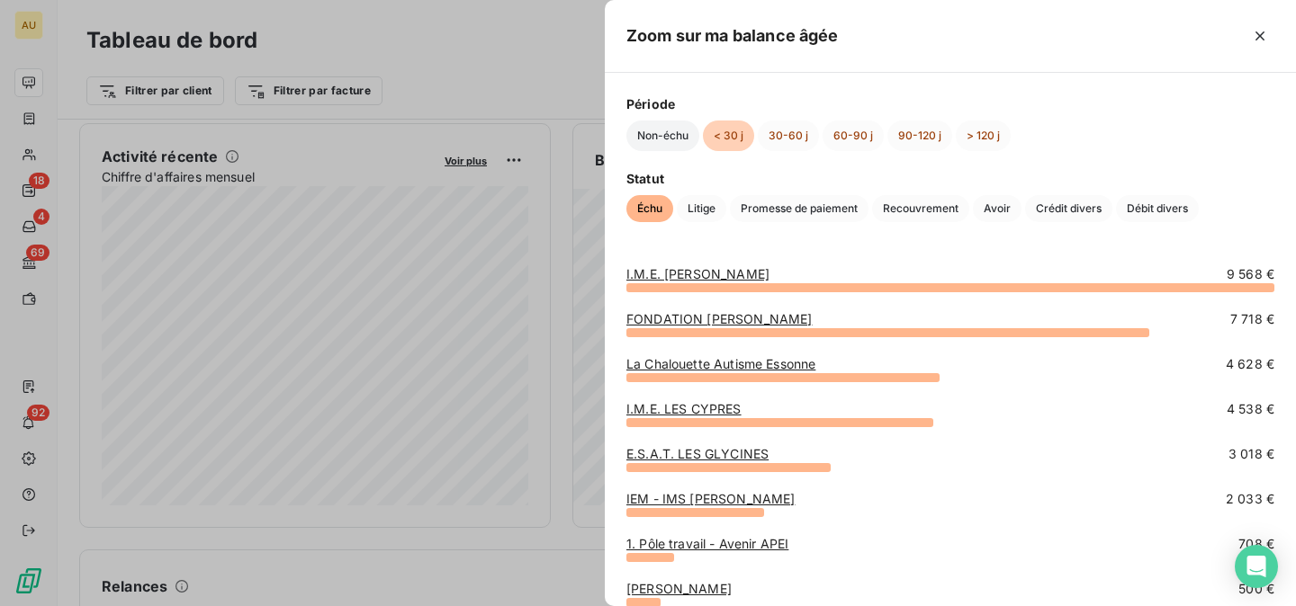
click at [650, 134] on button "Non-échu" at bounding box center [662, 136] width 73 height 31
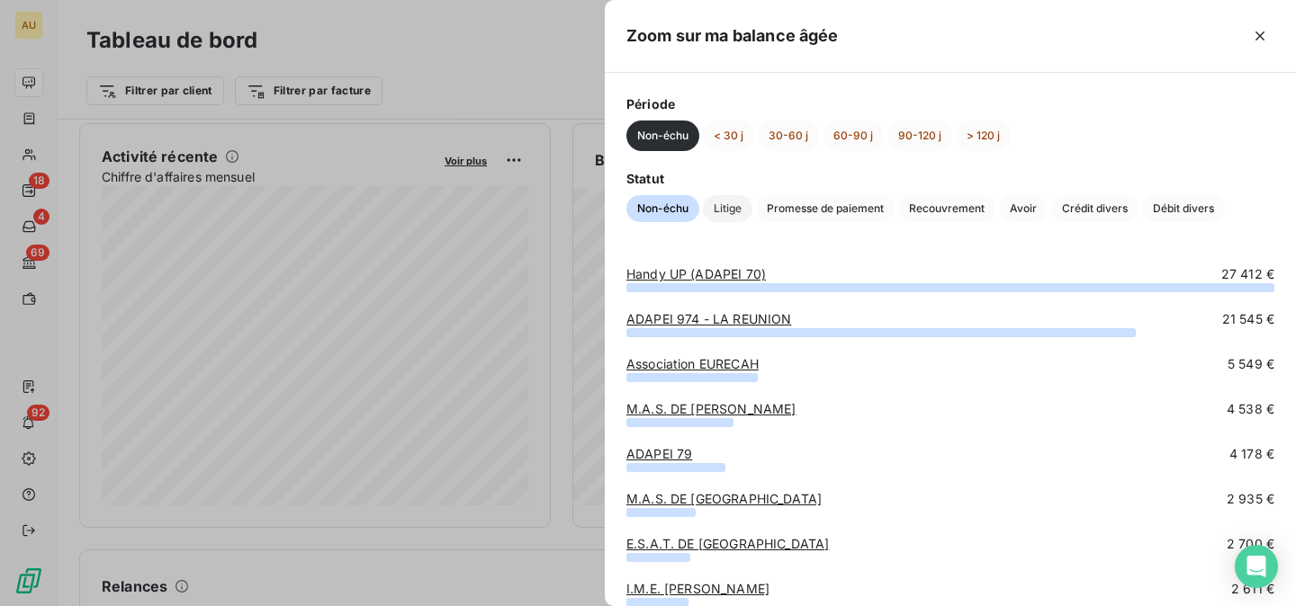
click at [738, 205] on span "Litige" at bounding box center [727, 208] width 49 height 27
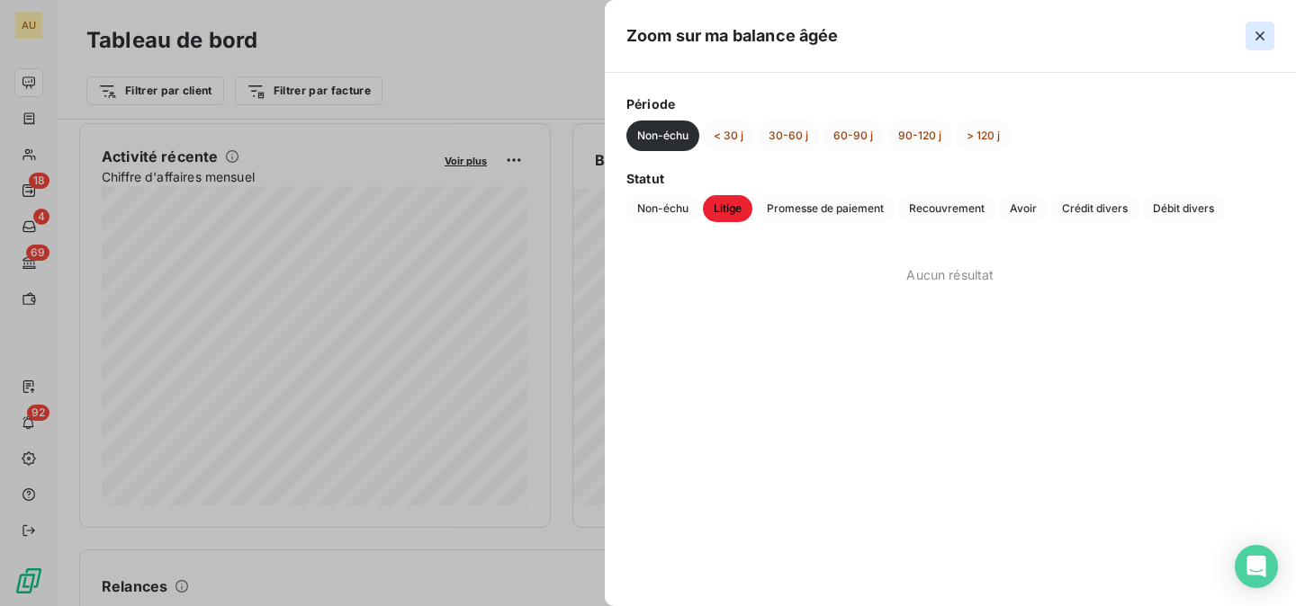
click at [1151, 38] on icon "button" at bounding box center [1260, 36] width 18 height 18
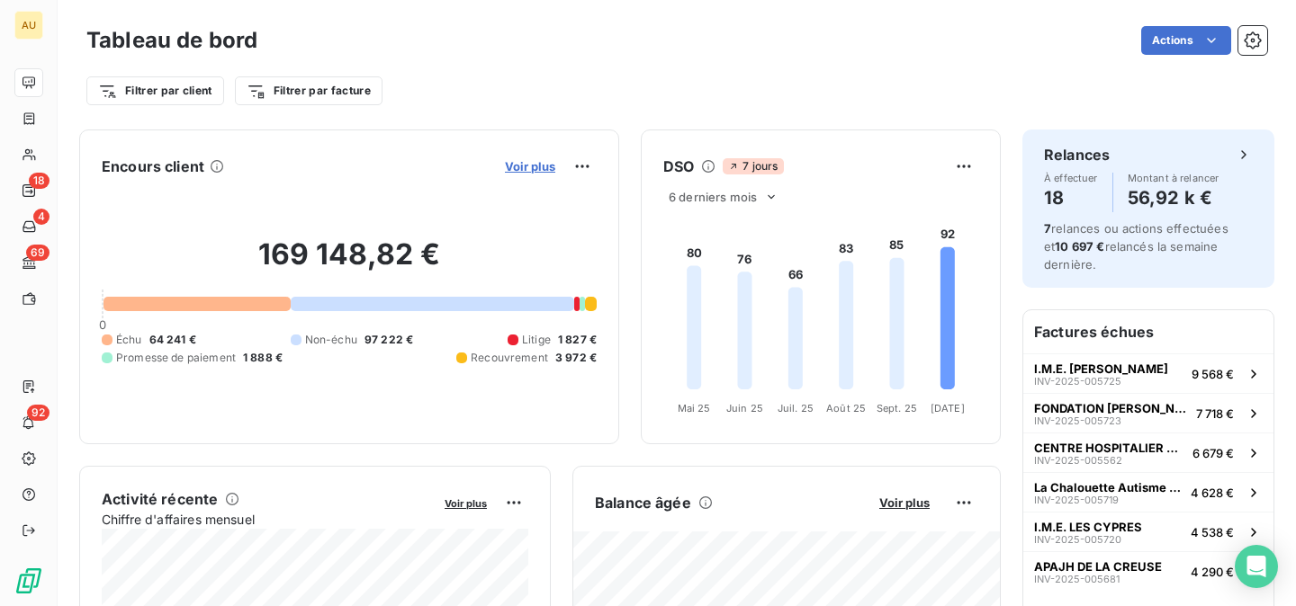
click at [531, 166] on span "Voir plus" at bounding box center [530, 166] width 50 height 14
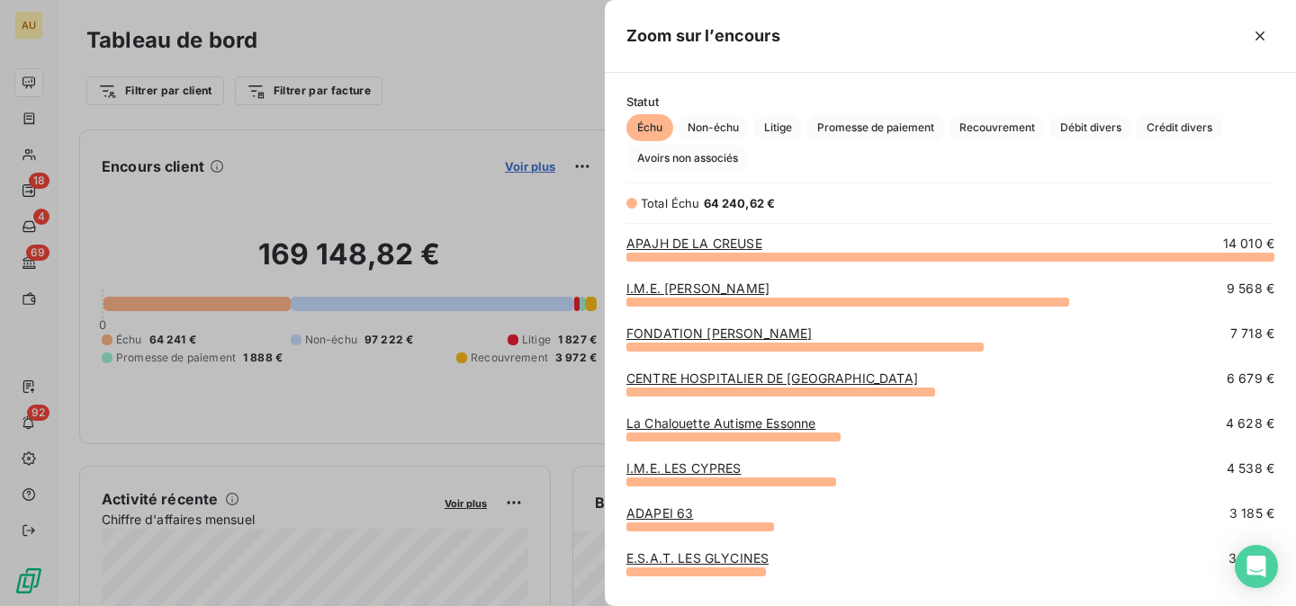
scroll to position [350, 691]
click at [787, 127] on span "Litige" at bounding box center [777, 127] width 49 height 27
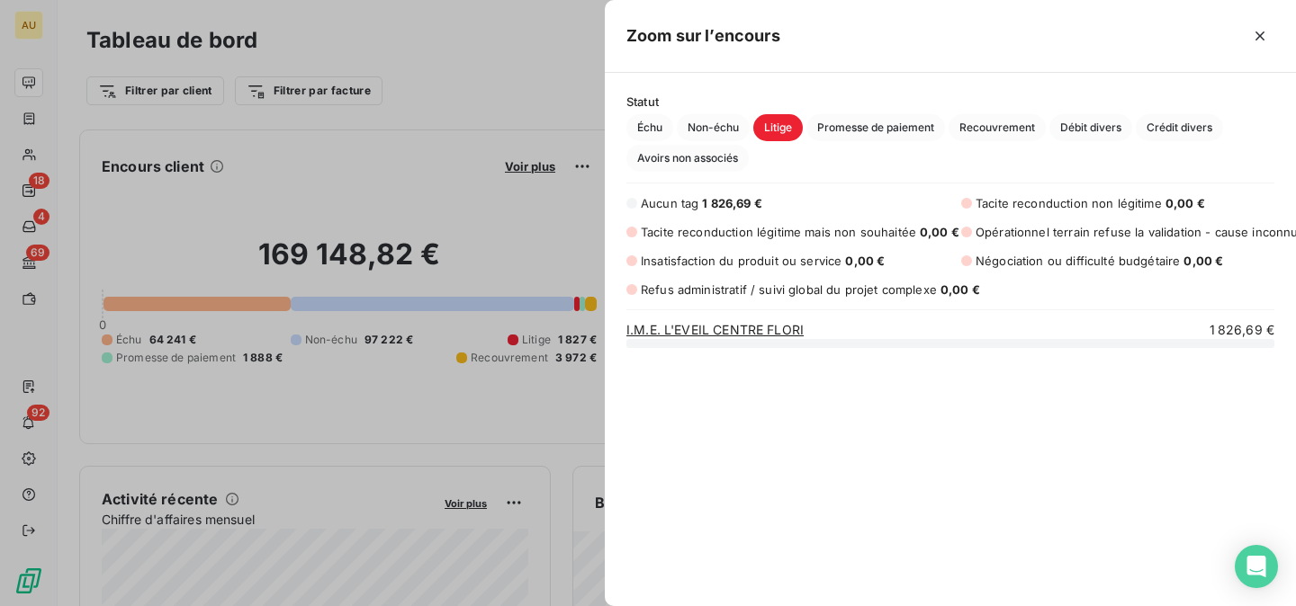
scroll to position [264, 691]
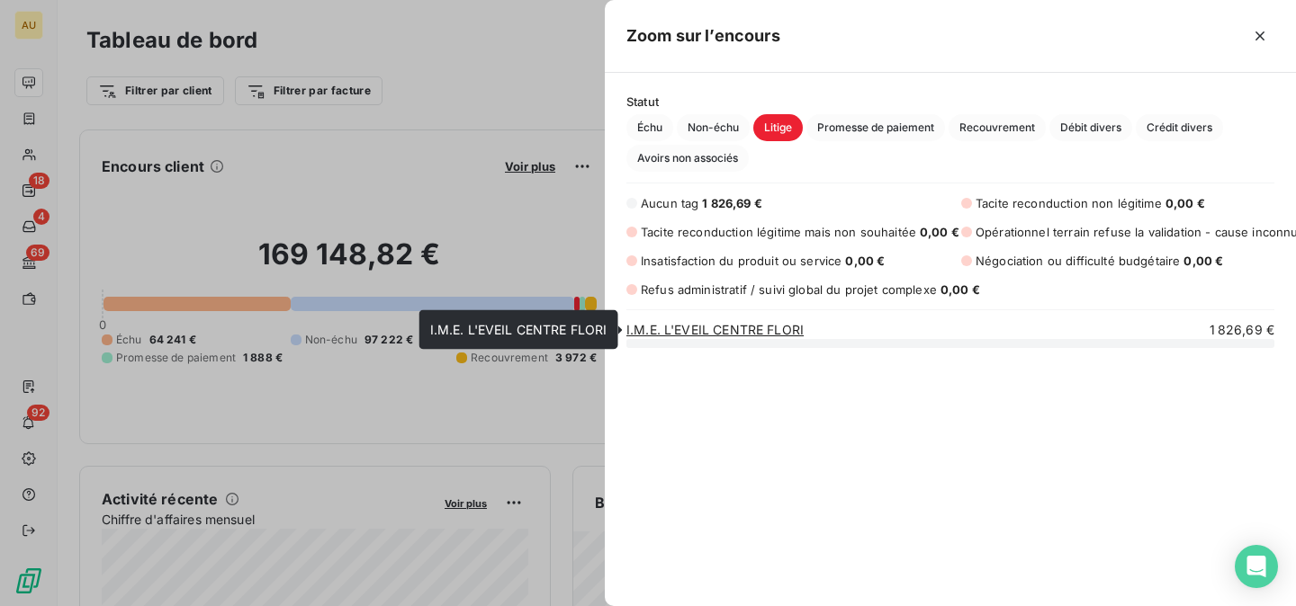
click at [699, 330] on link "I.M.E. L'EVEIL CENTRE FLORI" at bounding box center [714, 329] width 177 height 15
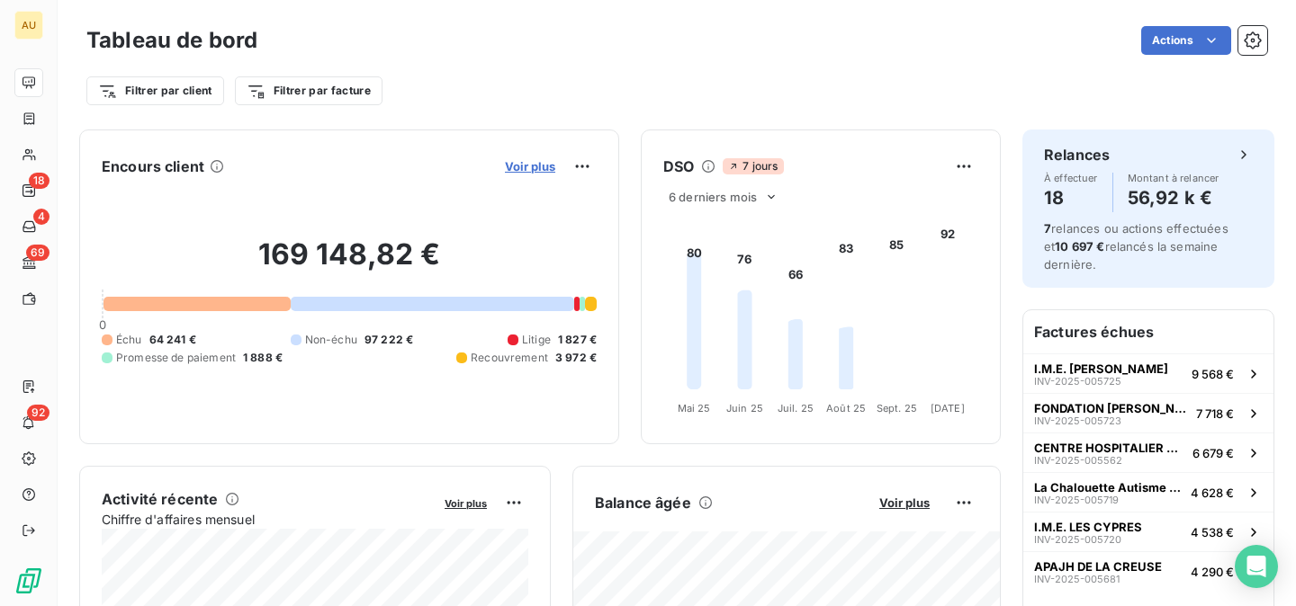
click at [538, 162] on span "Voir plus" at bounding box center [530, 166] width 50 height 14
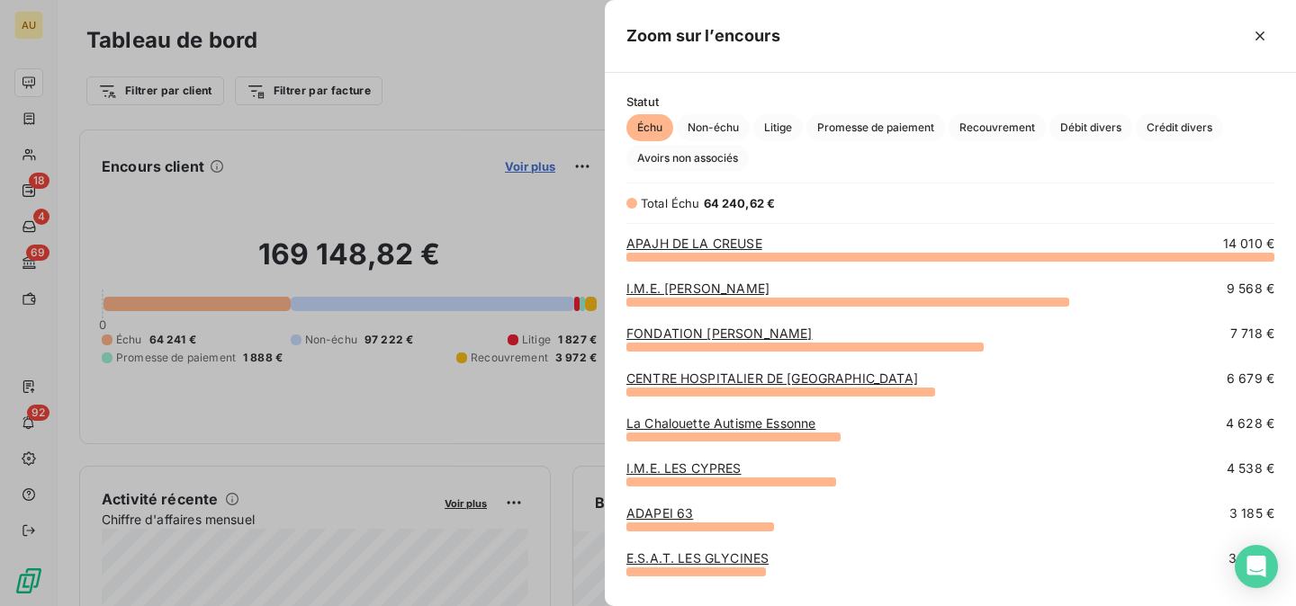
scroll to position [1, 1]
click at [911, 130] on span "Promesse de paiement" at bounding box center [875, 127] width 139 height 27
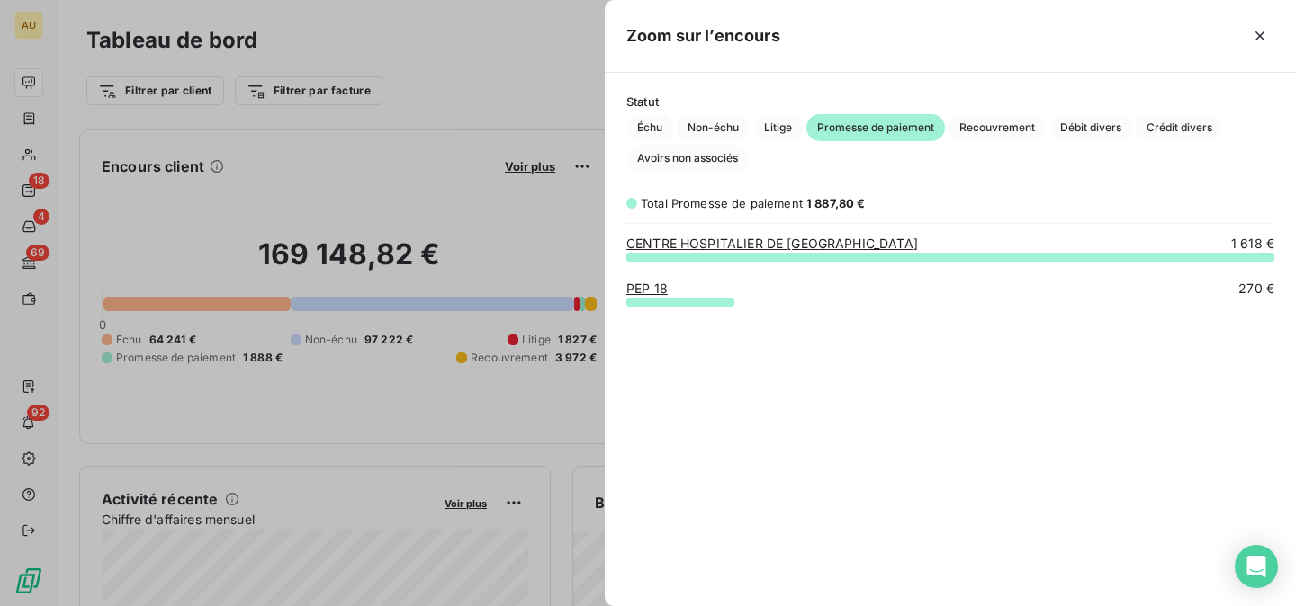
scroll to position [350, 691]
click at [676, 161] on span "Avoirs non associés" at bounding box center [687, 158] width 122 height 27
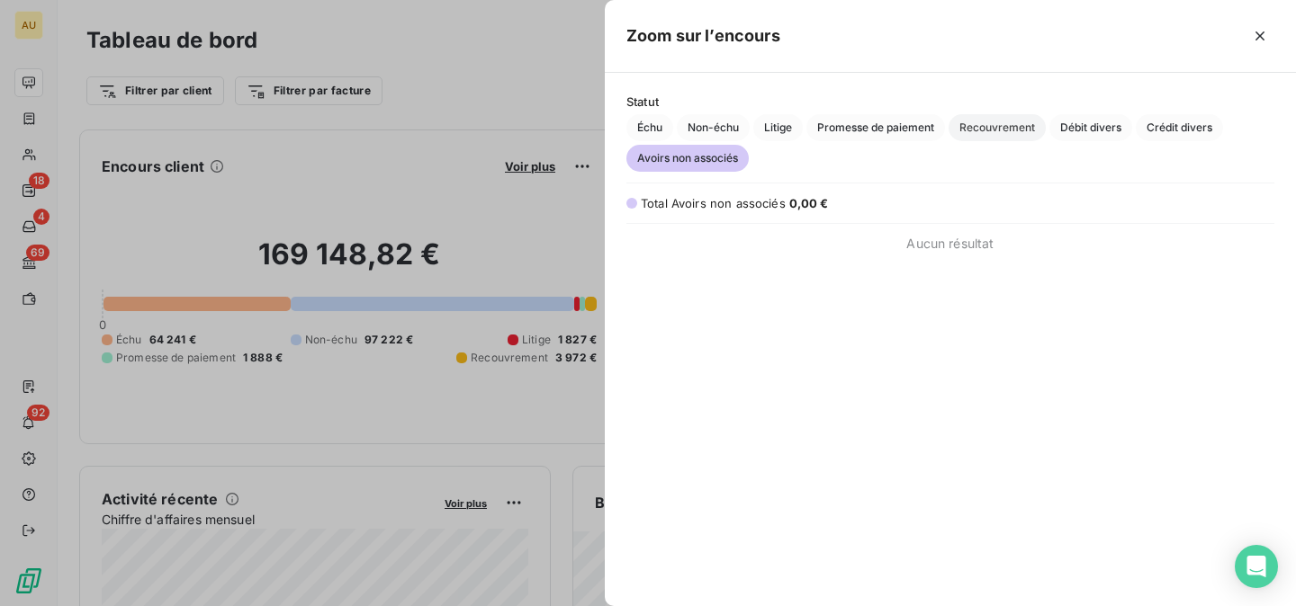
click at [978, 126] on span "Recouvrement" at bounding box center [996, 127] width 97 height 27
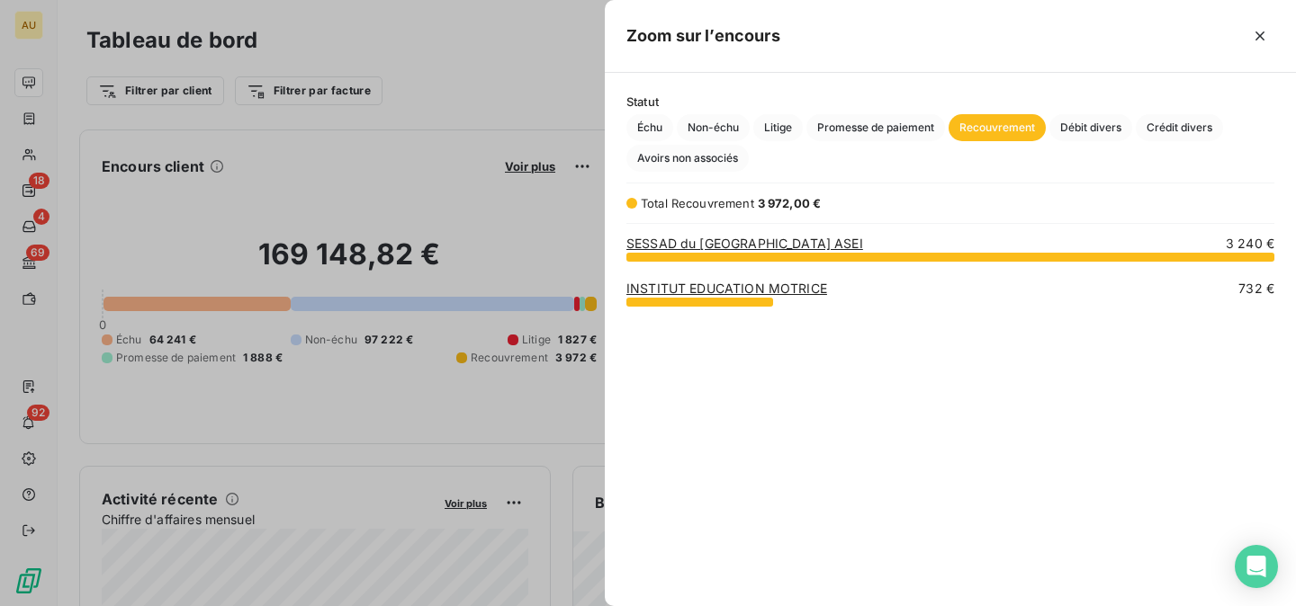
click at [676, 247] on link "SESSAD du [GEOGRAPHIC_DATA] ASEI" at bounding box center [744, 243] width 237 height 15
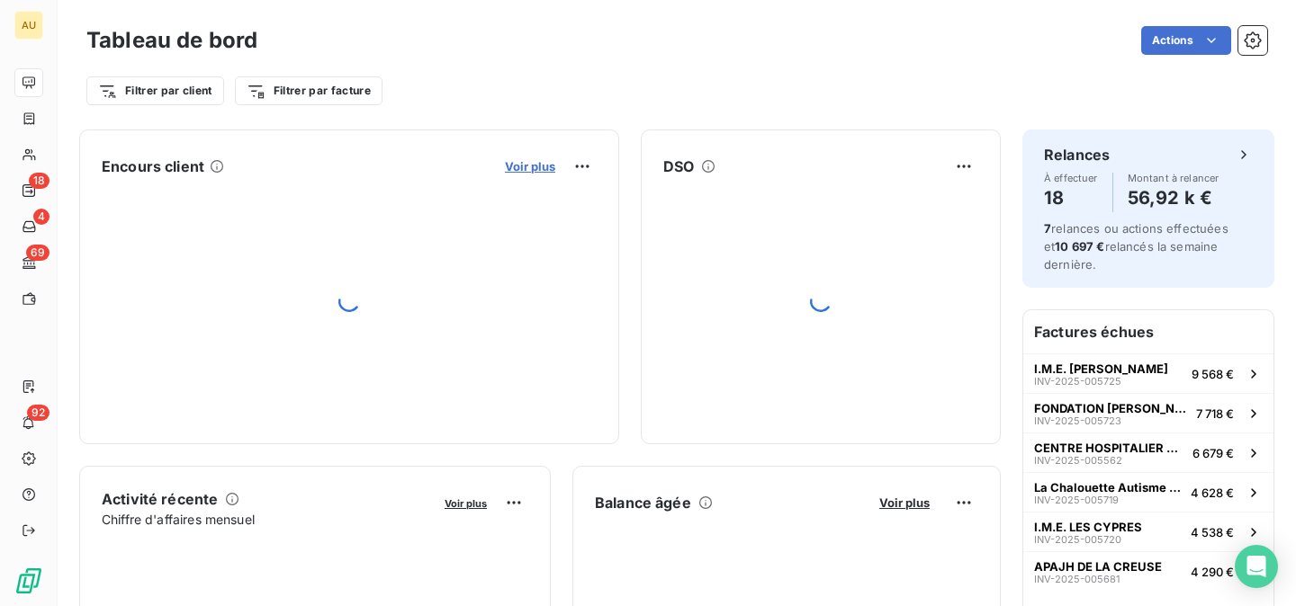
click at [530, 168] on span "Voir plus" at bounding box center [530, 166] width 50 height 14
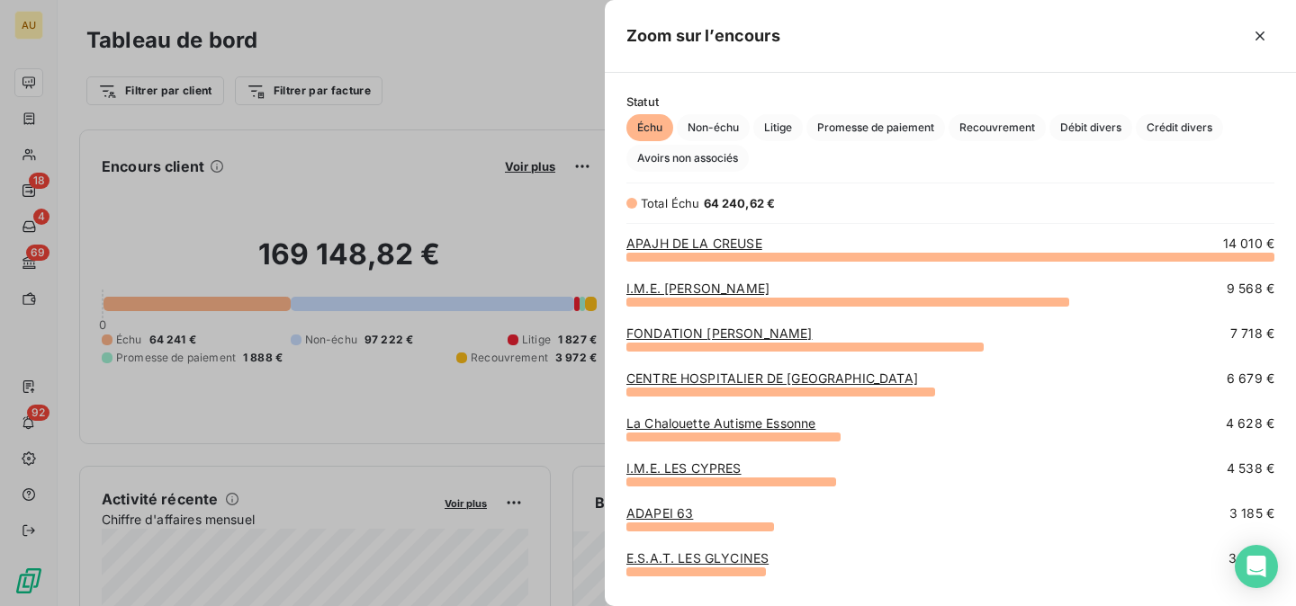
scroll to position [1, 1]
click at [1007, 126] on span "Recouvrement" at bounding box center [996, 127] width 97 height 27
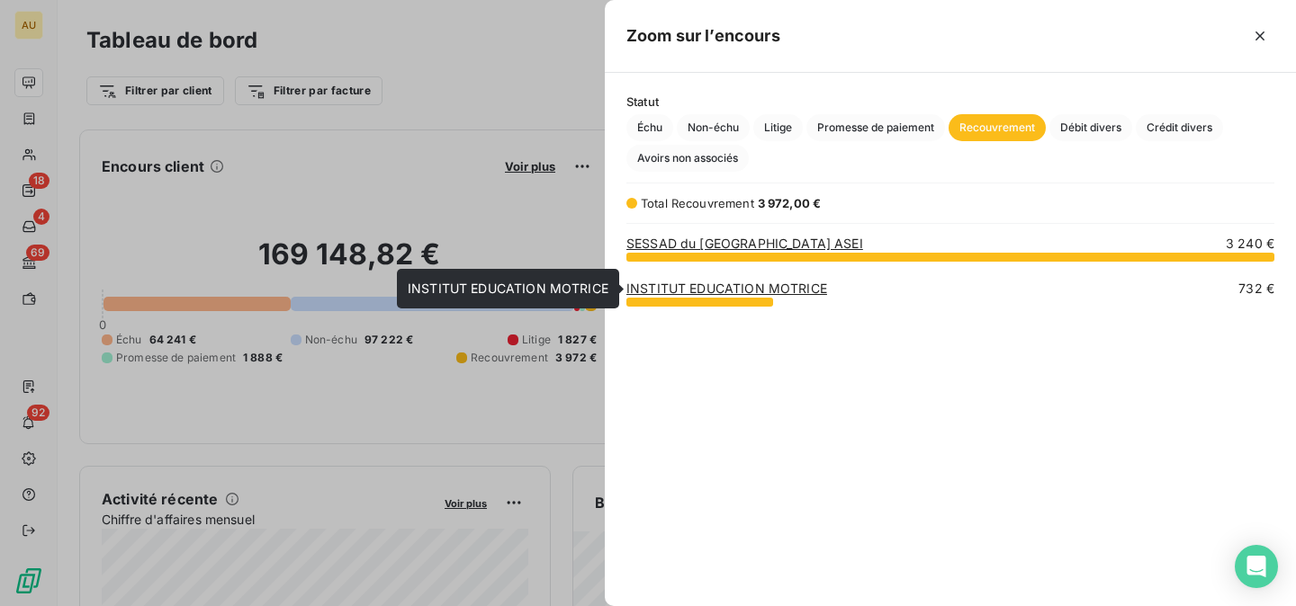
click at [753, 298] on div "grid" at bounding box center [699, 302] width 147 height 9
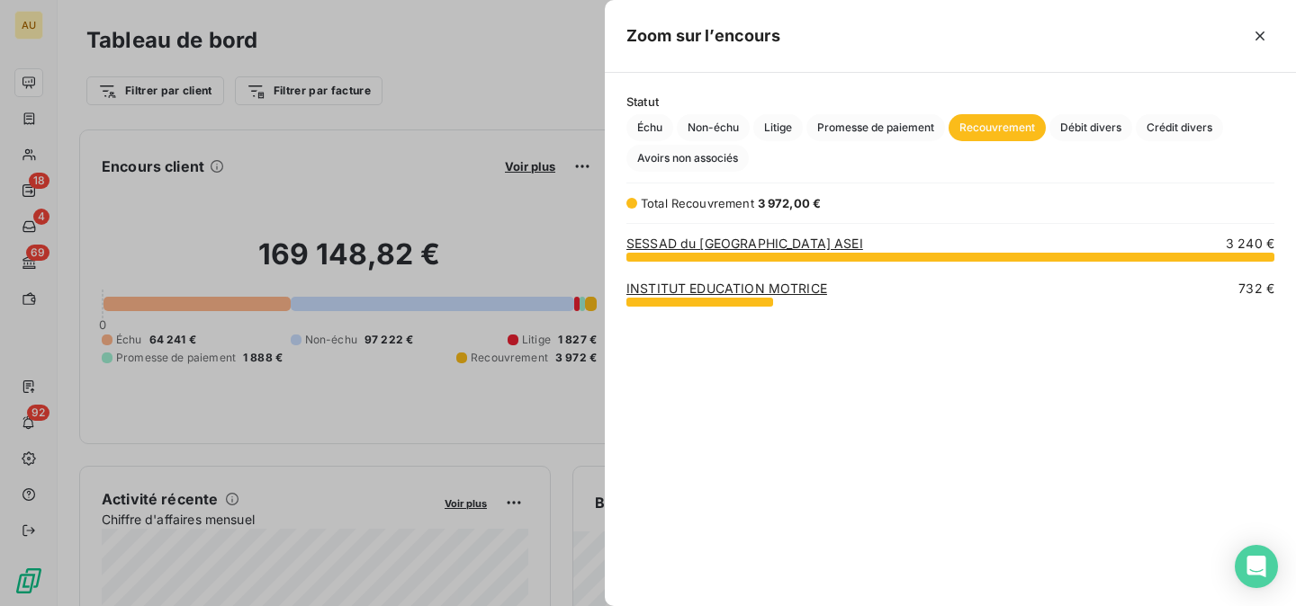
click at [753, 288] on link "INSTITUT EDUCATION MOTRICE" at bounding box center [726, 288] width 201 height 15
